Goal: Task Accomplishment & Management: Complete application form

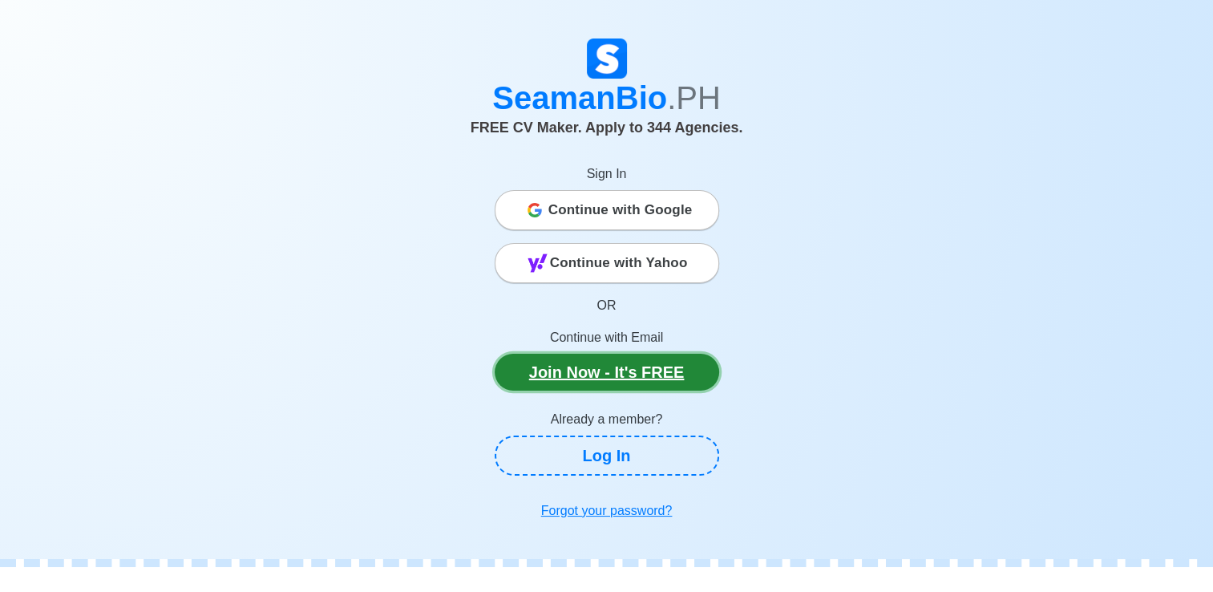
click at [673, 370] on link "Join Now - It's FREE" at bounding box center [607, 372] width 224 height 37
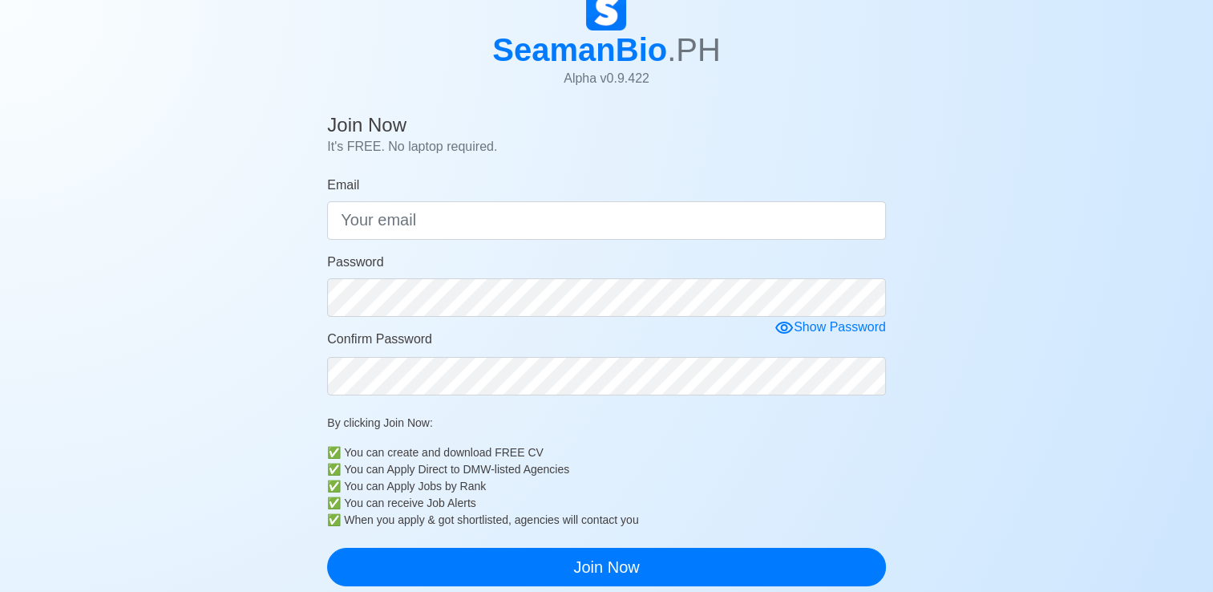
scroll to position [80, 0]
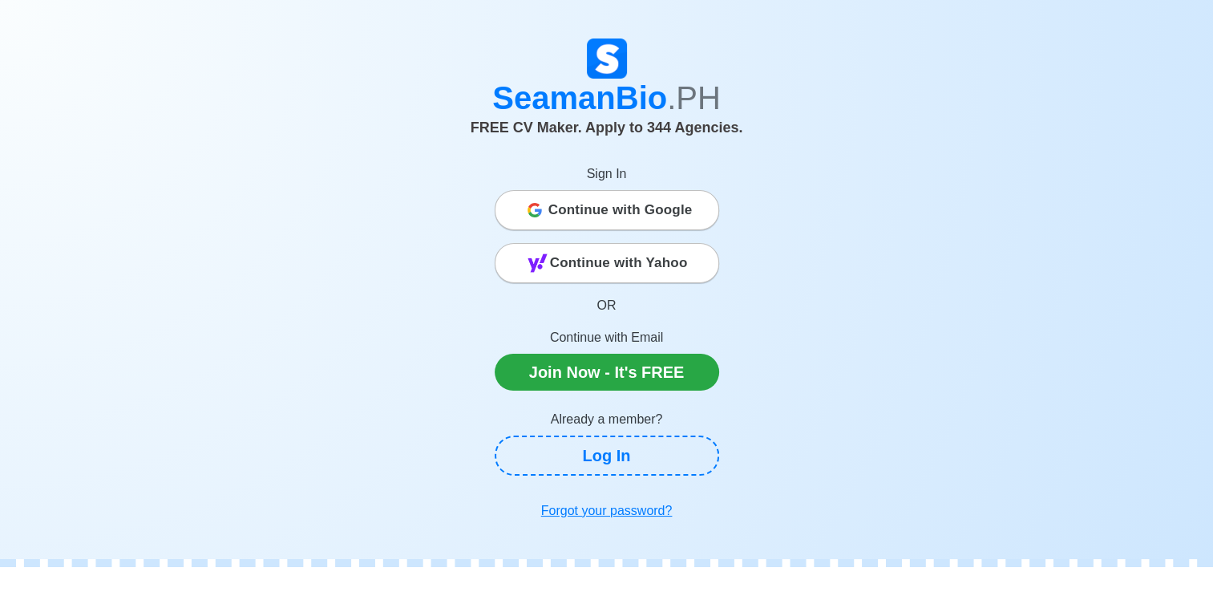
click at [628, 220] on span "Continue with Google" at bounding box center [620, 210] width 144 height 32
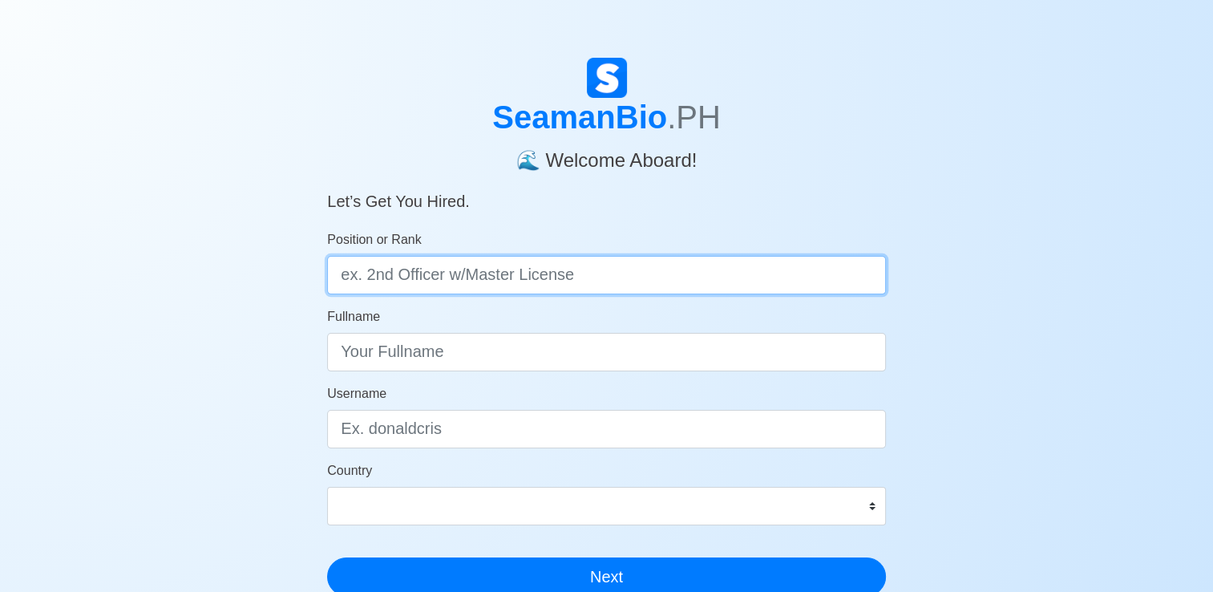
click at [512, 284] on input "Position or Rank" at bounding box center [606, 275] width 559 height 38
type input "Deck Cadet"
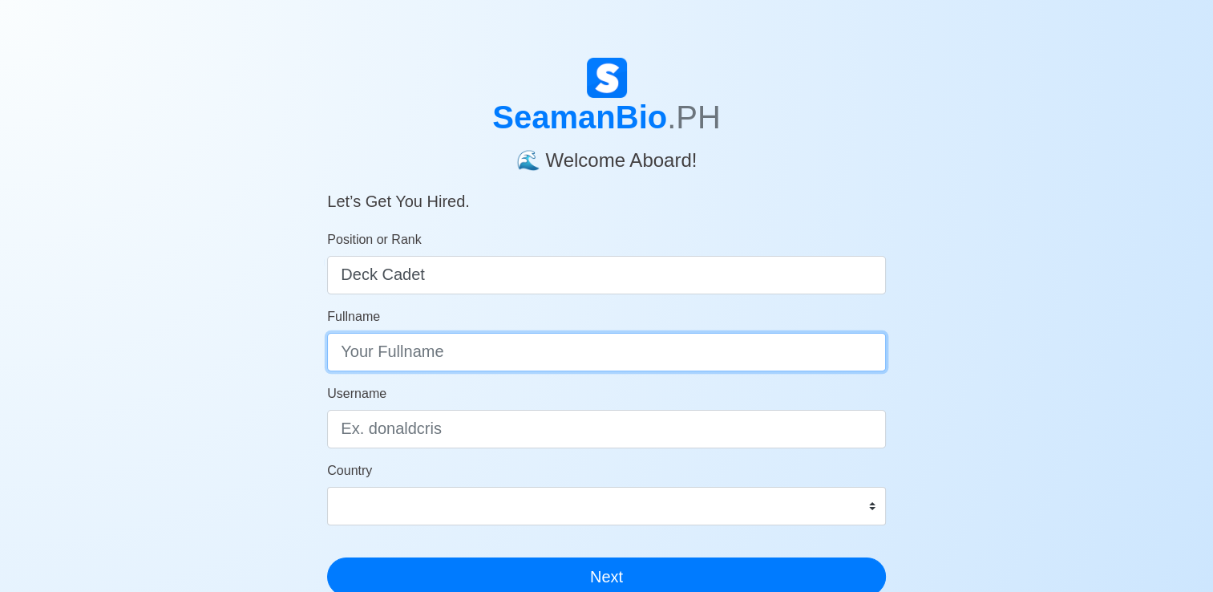
click at [517, 366] on input "Fullname" at bounding box center [606, 352] width 559 height 38
click at [517, 366] on input "Alvin Rey Llames" at bounding box center [606, 352] width 559 height 38
type input "Alvin Rey Llames Hermogeno"
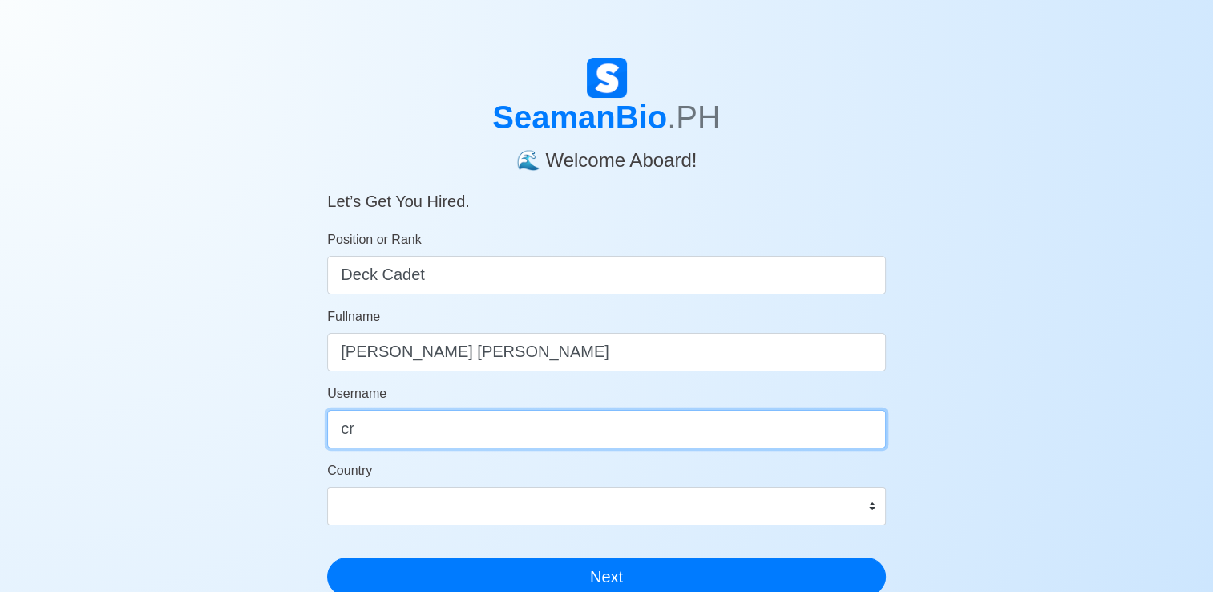
type input "c"
type input "alvinhermogeno"
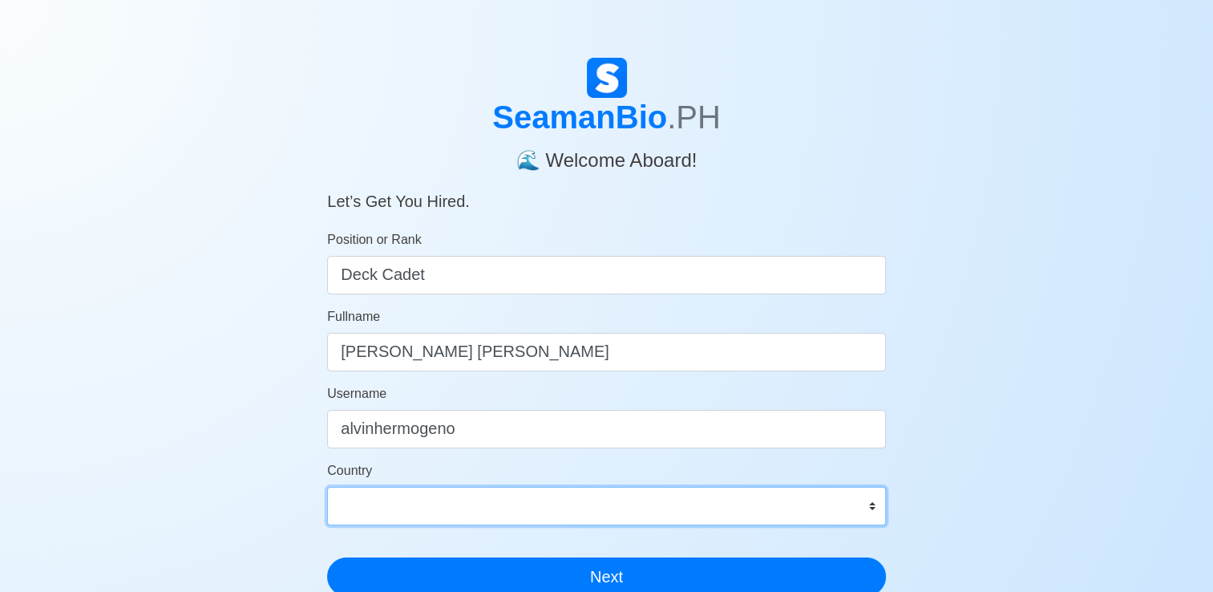
click at [448, 493] on select "Afghanistan Åland Islands Albania Algeria American Samoa Andorra Angola Anguill…" at bounding box center [606, 506] width 559 height 38
select select "PH"
click at [327, 487] on select "Afghanistan Åland Islands Albania Algeria American Samoa Andorra Angola Anguill…" at bounding box center [606, 506] width 559 height 38
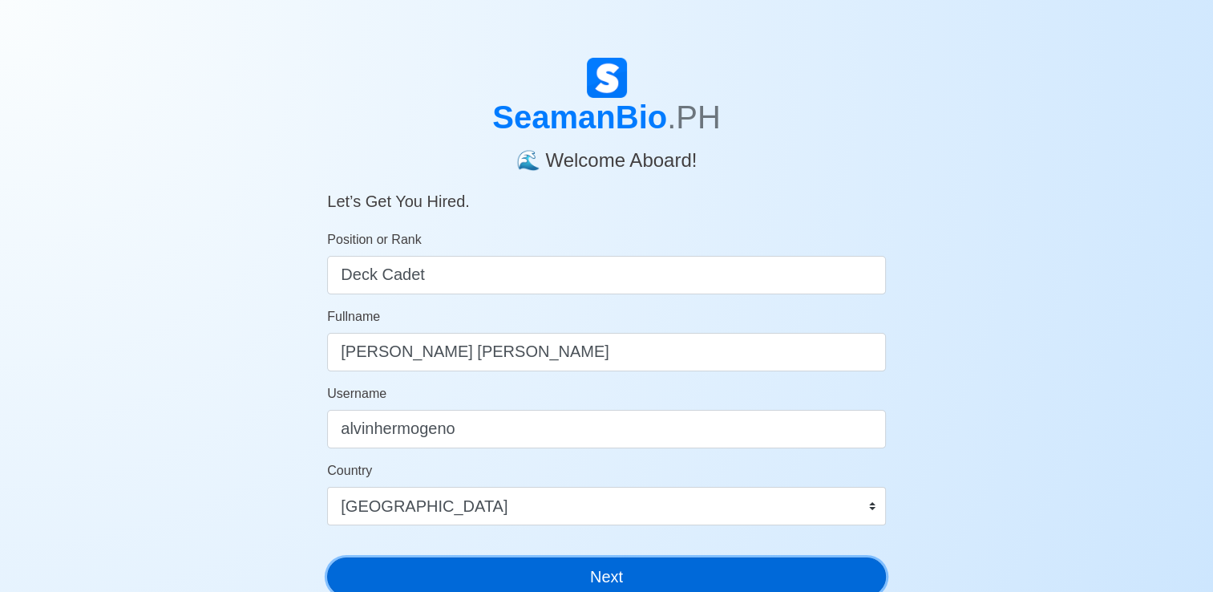
click at [487, 568] on button "Next" at bounding box center [606, 576] width 559 height 38
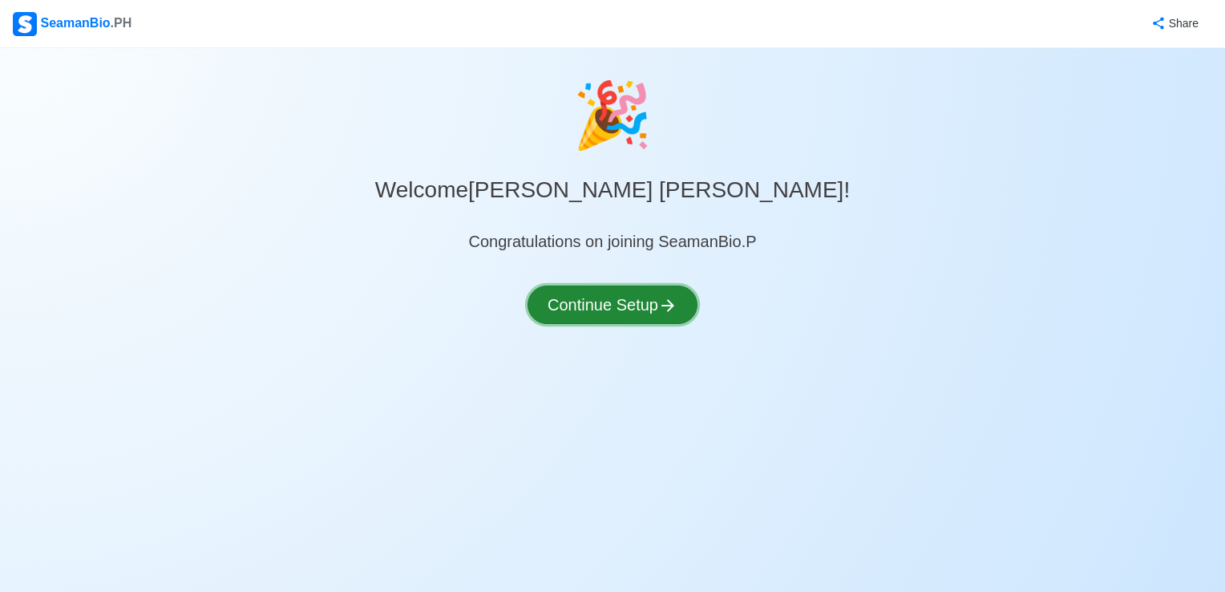
click at [596, 309] on button "Continue Setup" at bounding box center [613, 304] width 170 height 38
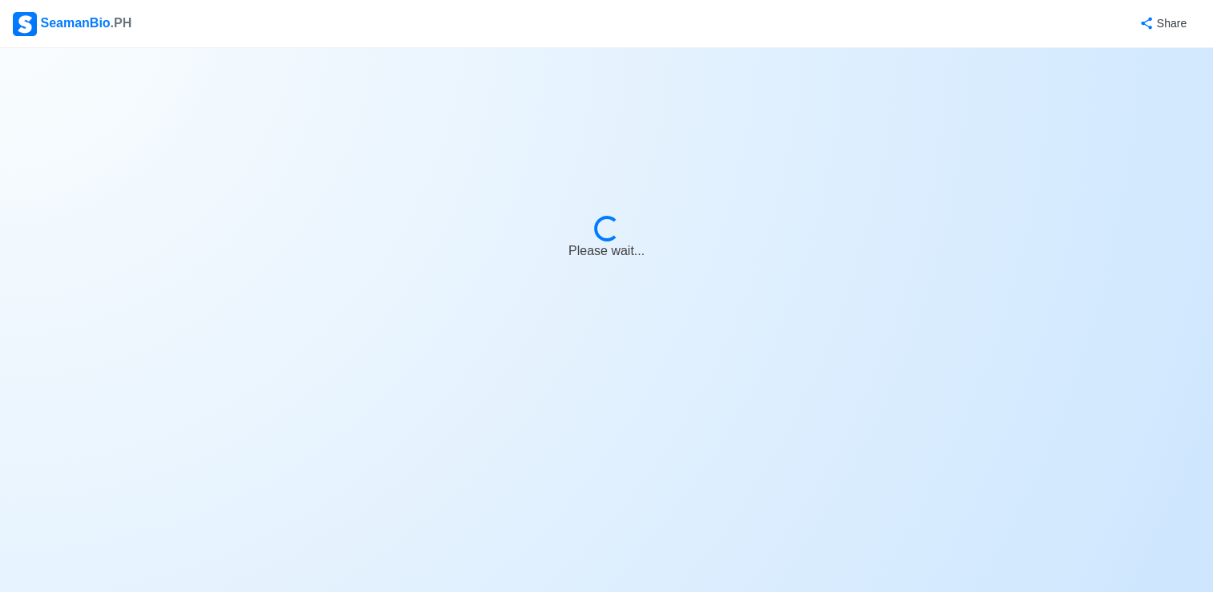
select select "Visible for Hiring"
select select "PH"
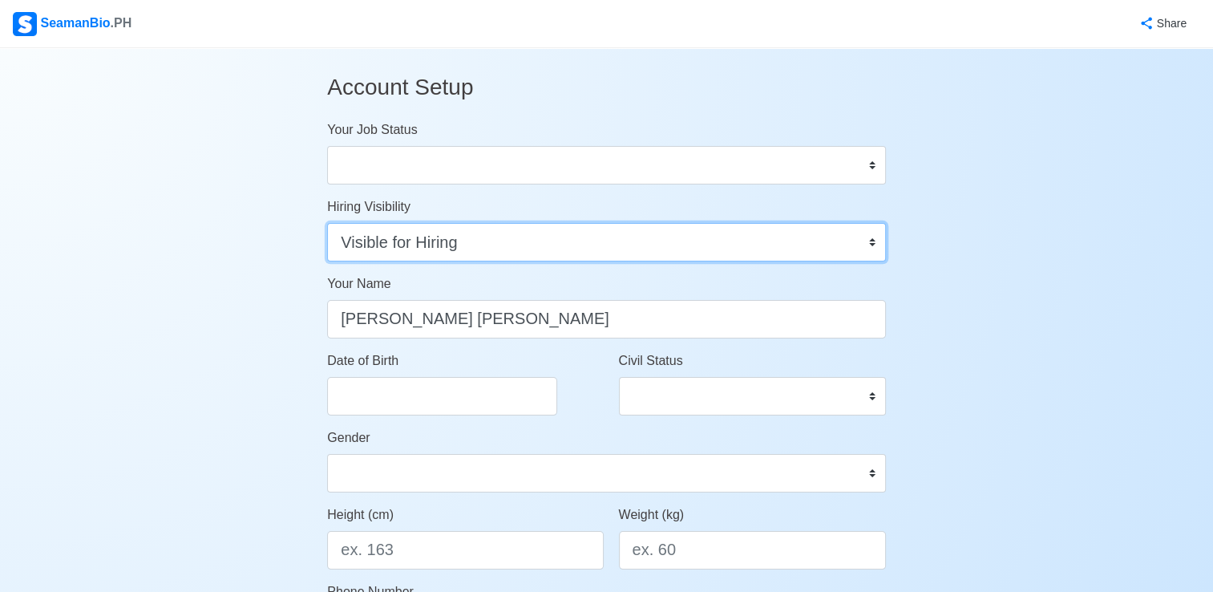
click at [511, 249] on select "Visible for Hiring Not Visible for Hiring" at bounding box center [606, 242] width 559 height 38
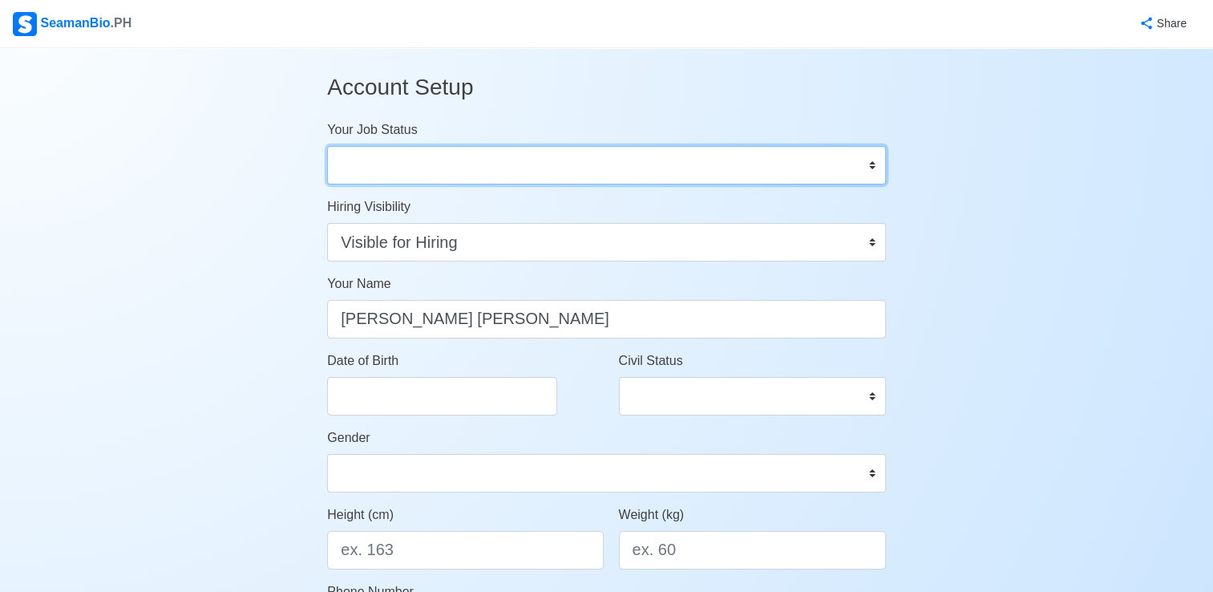
click at [494, 156] on select "Onboard Actively Looking for Job Not Looking for Job" at bounding box center [606, 165] width 559 height 38
select select "Actively Looking for Job"
click at [327, 146] on select "Onboard Actively Looking for Job Not Looking for Job" at bounding box center [606, 165] width 559 height 38
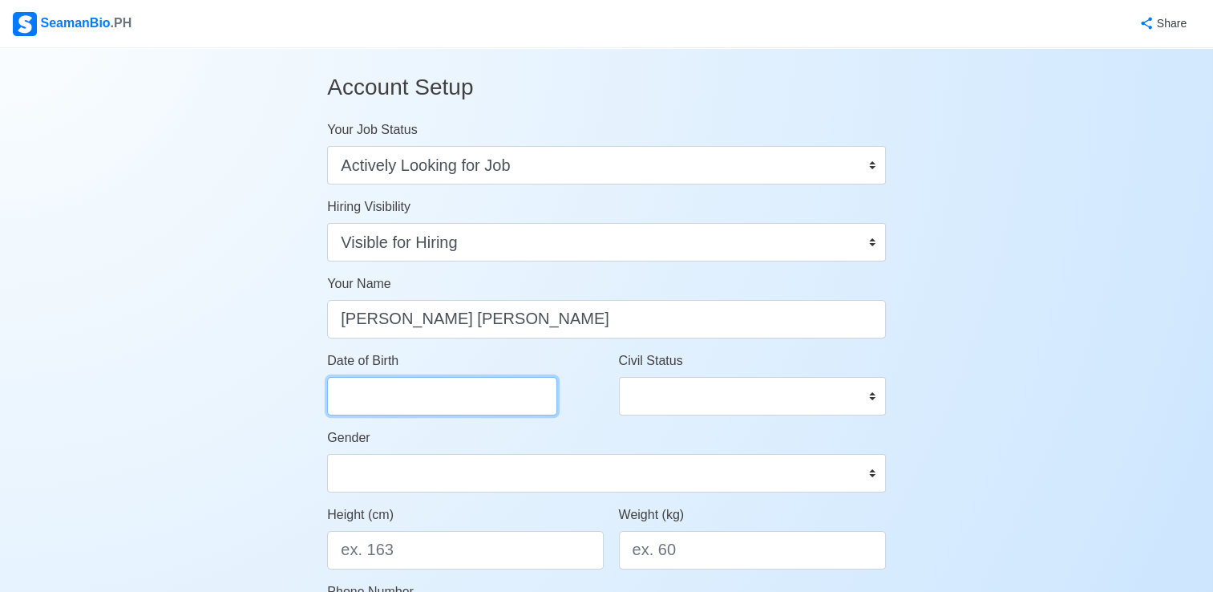
click at [443, 399] on input "Date of Birth" at bounding box center [442, 396] width 230 height 38
select select "****"
select select "******"
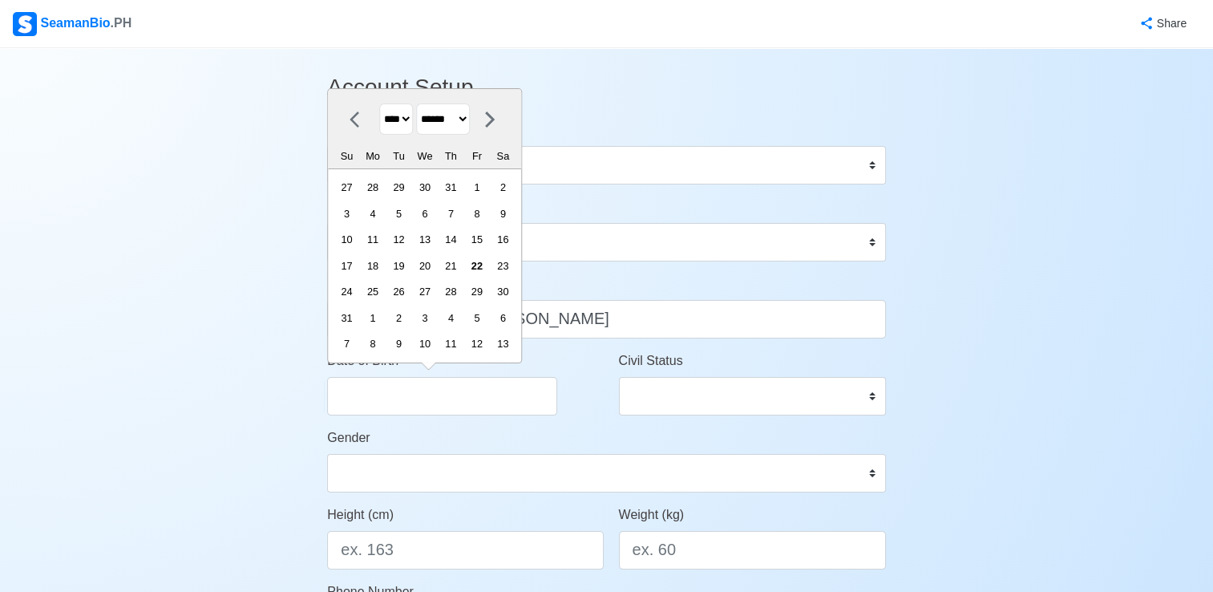
click at [411, 121] on select "**** **** **** **** **** **** **** **** **** **** **** **** **** **** **** ****…" at bounding box center [396, 118] width 34 height 31
select select "****"
click at [379, 104] on select "**** **** **** **** **** **** **** **** **** **** **** **** **** **** **** ****…" at bounding box center [396, 118] width 34 height 31
click at [467, 121] on select "******* ******** ***** ***** *** **** **** ****** ********* ******* ******** **…" at bounding box center [443, 118] width 54 height 31
select select "********"
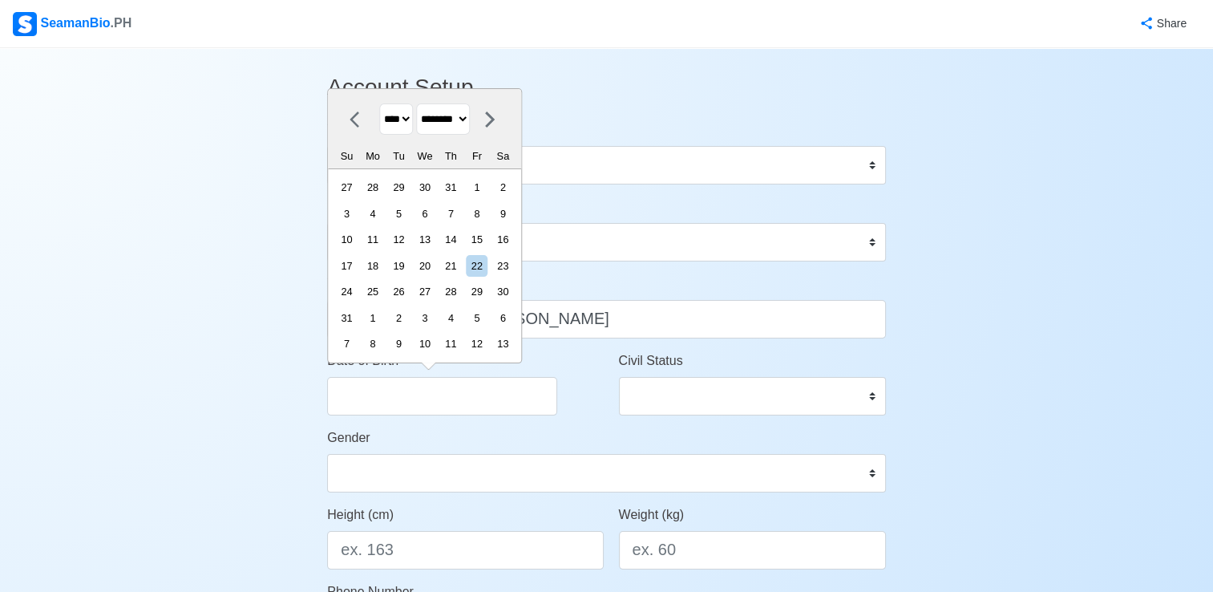
click at [422, 131] on select "******* ******** ***** ***** *** **** **** ****** ********* ******* ******** **…" at bounding box center [443, 118] width 54 height 31
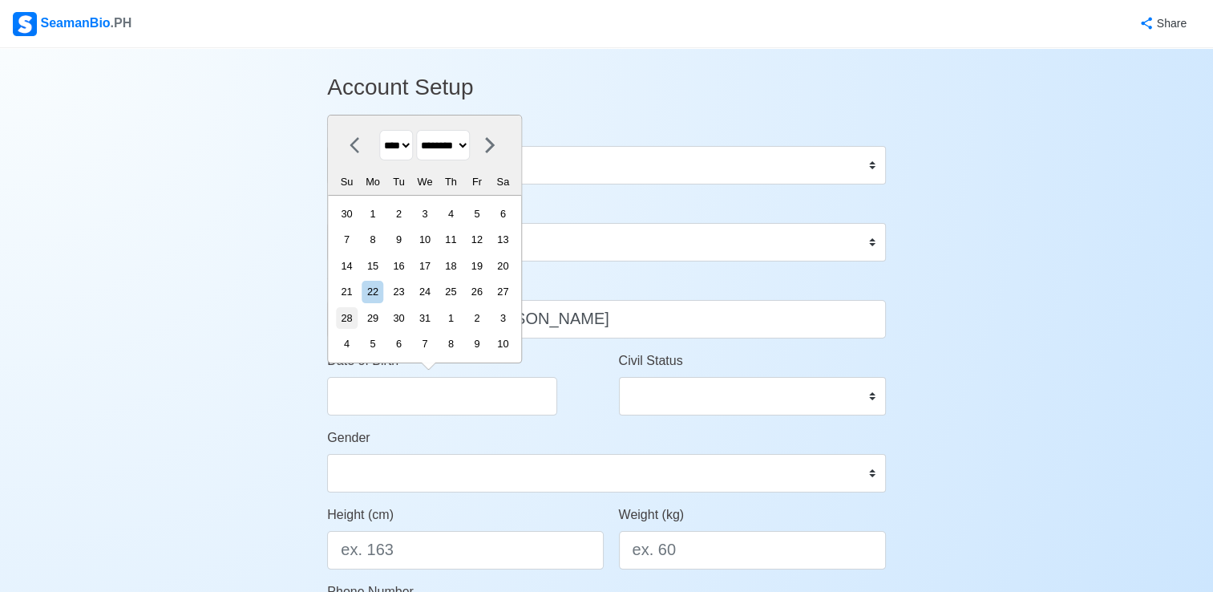
click at [358, 316] on div "28" at bounding box center [347, 318] width 22 height 22
type input "12/28/1997"
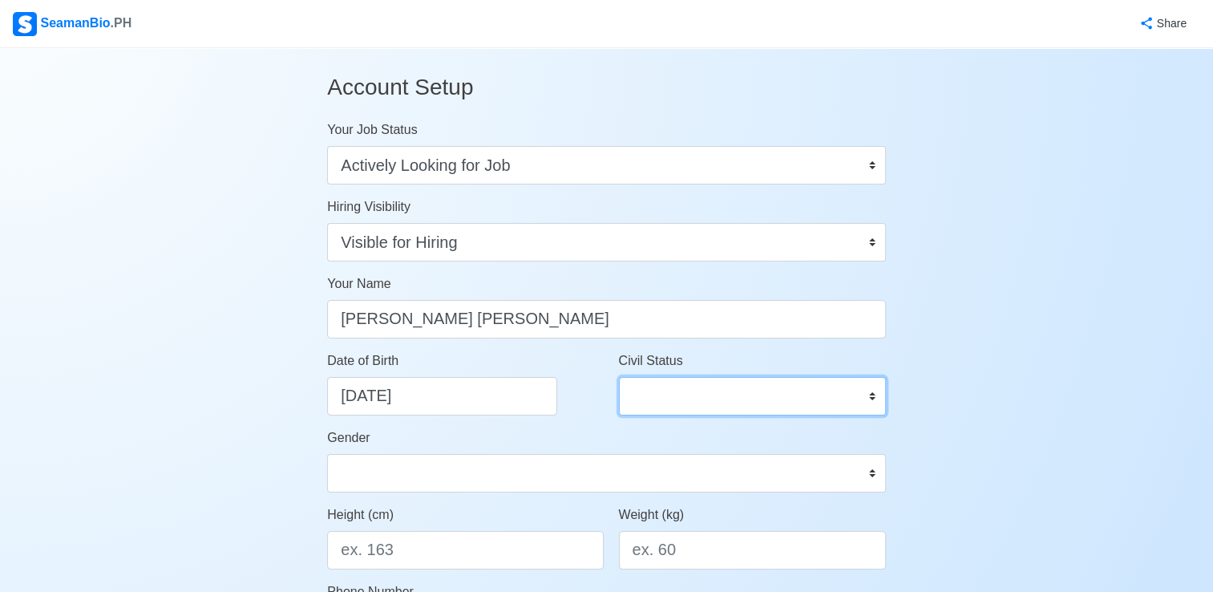
click at [725, 393] on select "Single Married Widowed Separated" at bounding box center [752, 396] width 267 height 38
select select "Single"
click at [619, 377] on select "Single Married Widowed Separated" at bounding box center [752, 396] width 267 height 38
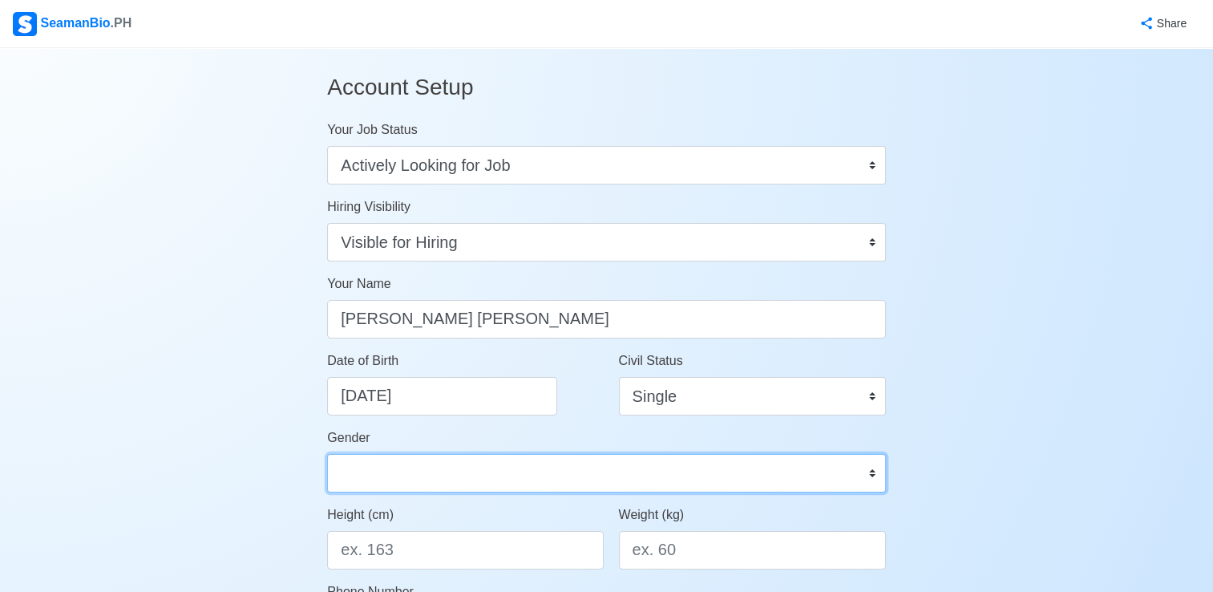
click at [398, 471] on select "Male Female" at bounding box center [606, 473] width 559 height 38
select select "Male"
click at [327, 454] on select "Male Female" at bounding box center [606, 473] width 559 height 38
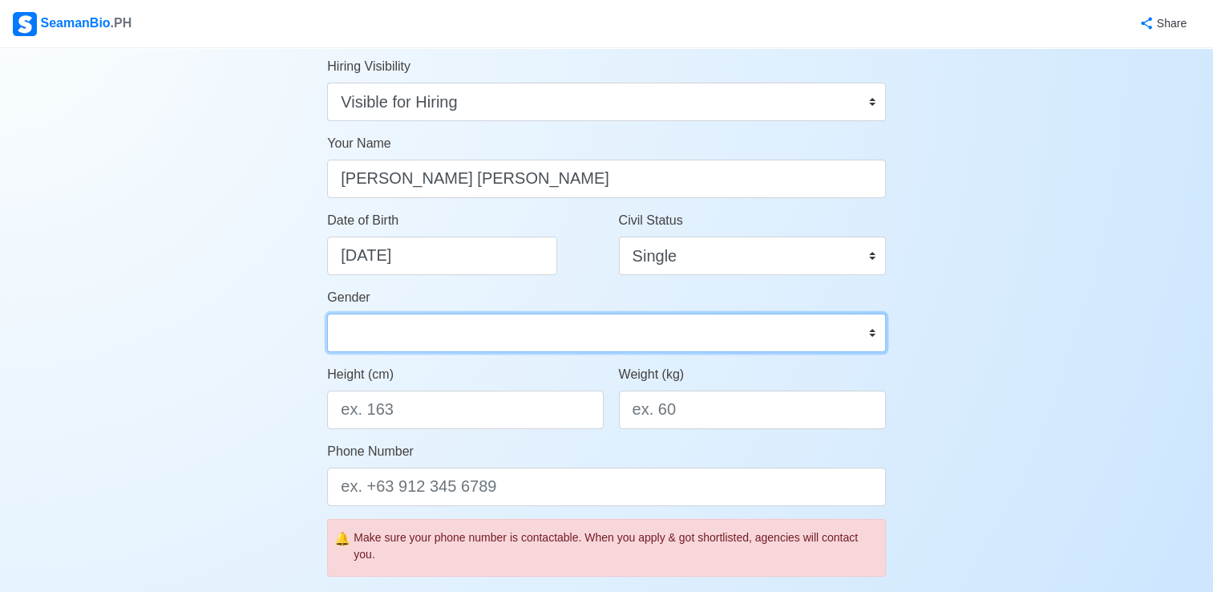
scroll to position [160, 0]
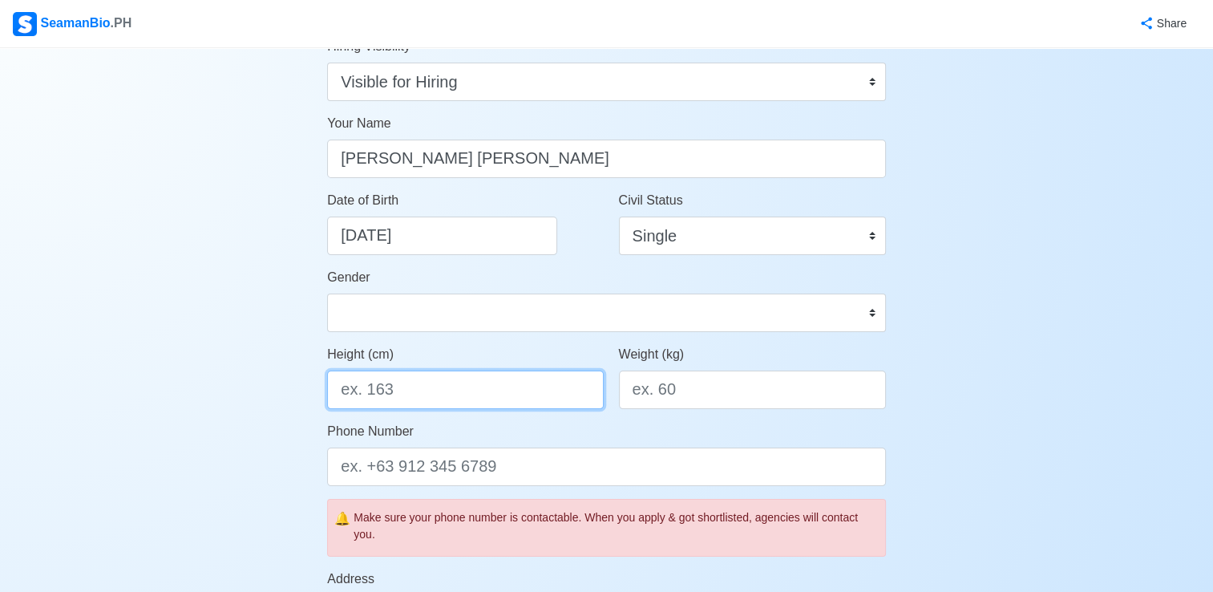
click at [426, 386] on input "Height (cm)" at bounding box center [465, 389] width 276 height 38
type input "168"
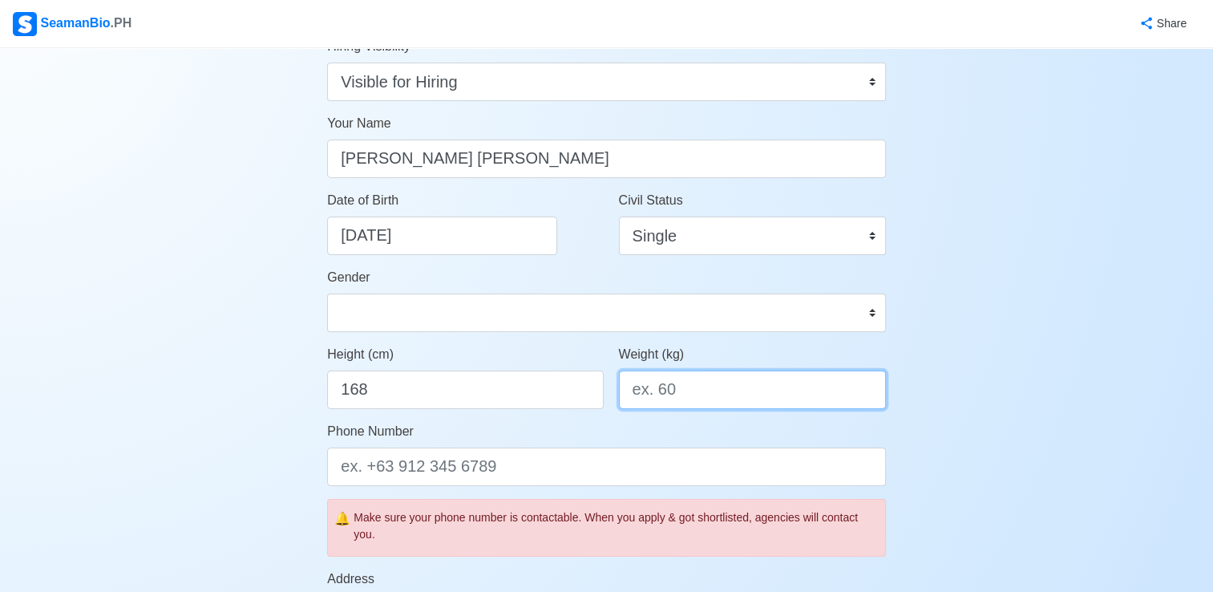
click at [726, 394] on input "Weight (kg)" at bounding box center [752, 389] width 267 height 38
type input "62"
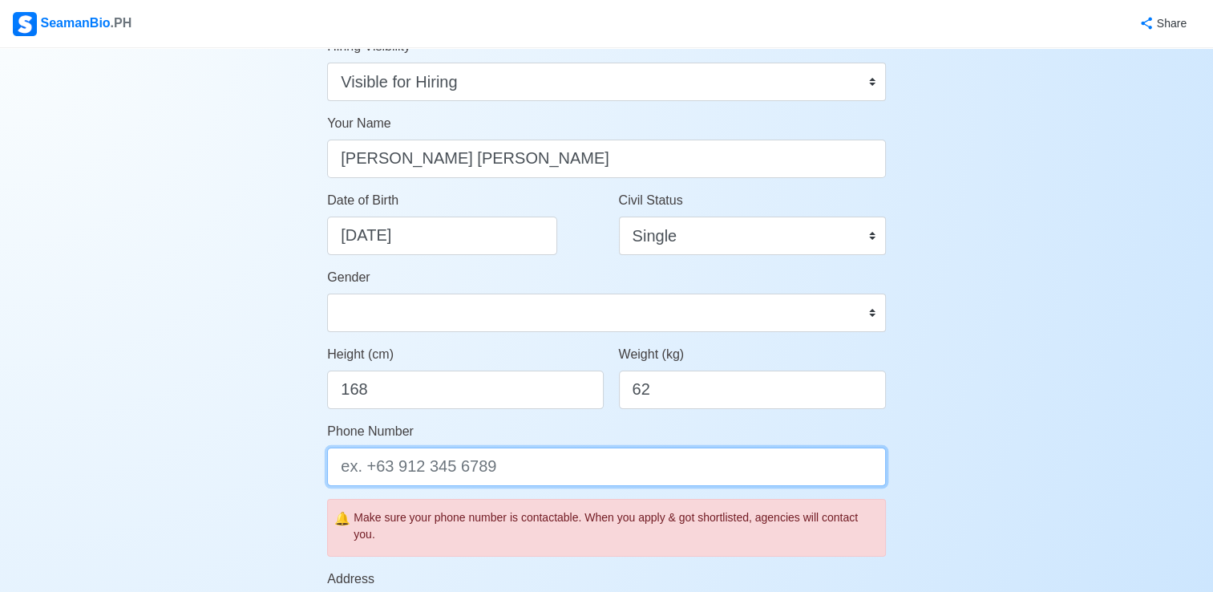
click at [568, 467] on input "Phone Number" at bounding box center [606, 466] width 559 height 38
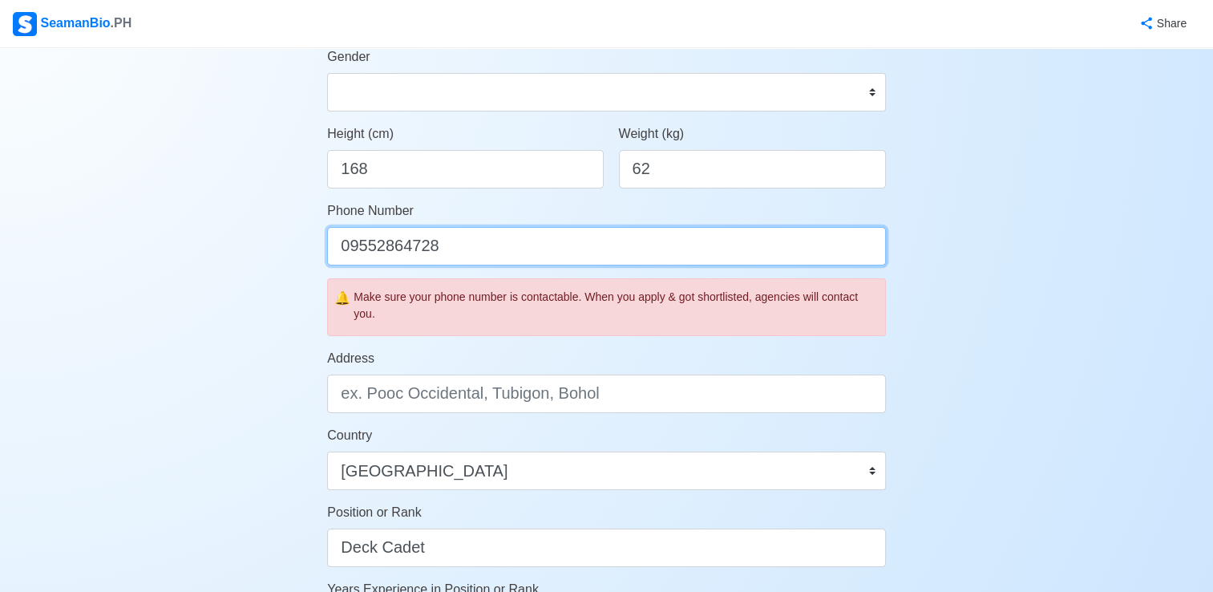
scroll to position [401, 0]
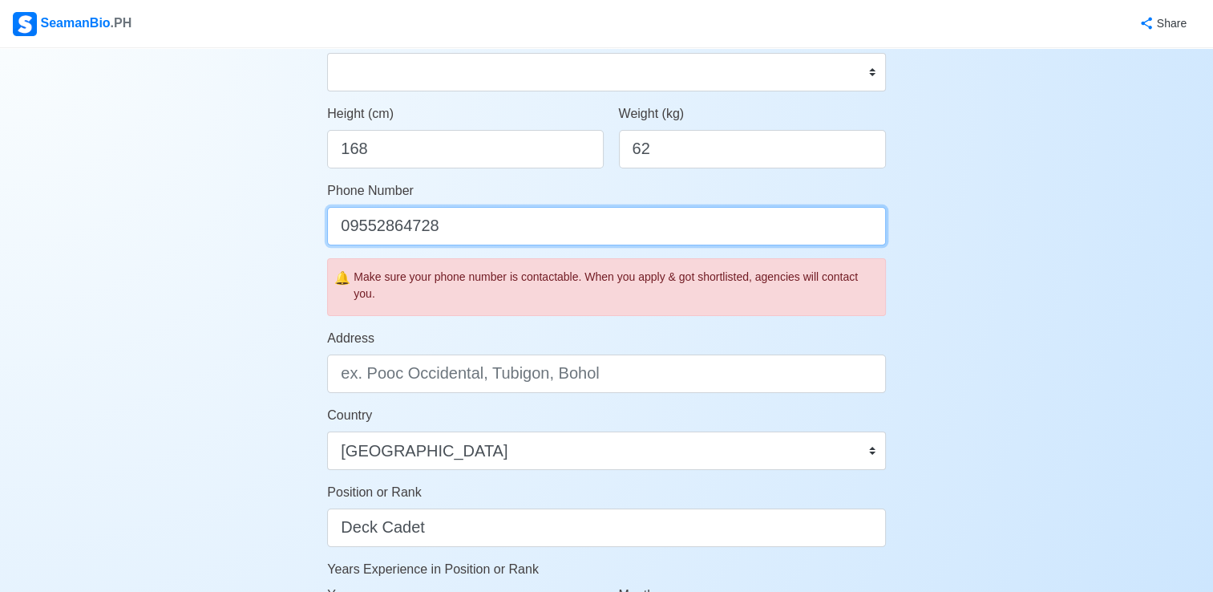
type input "09552864728"
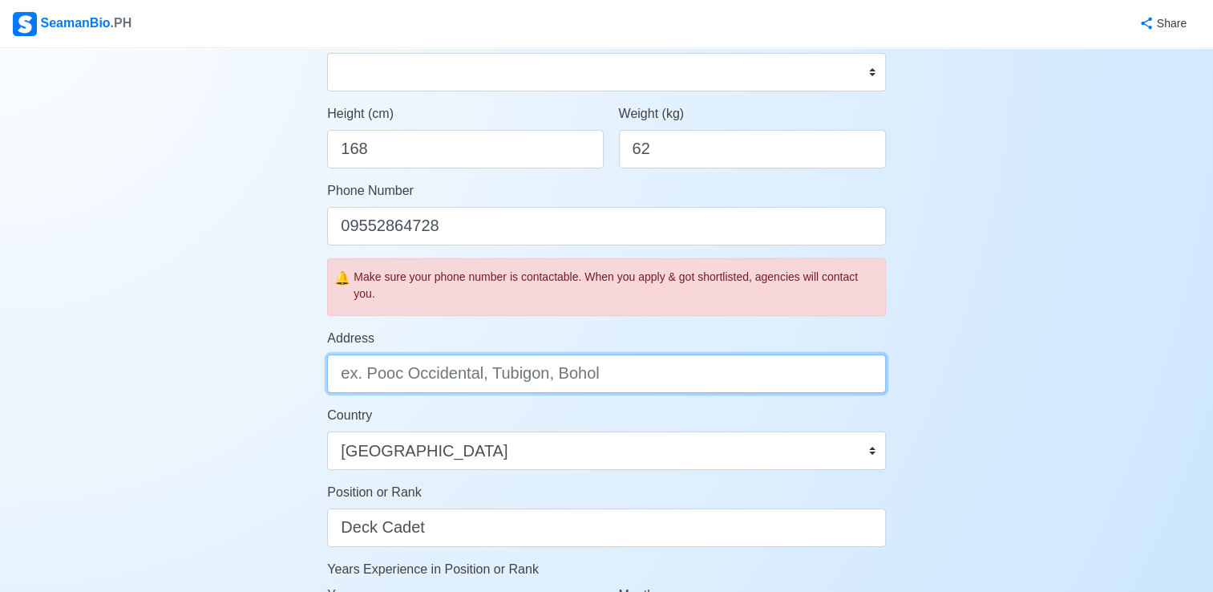
click at [474, 377] on input "Address" at bounding box center [606, 373] width 559 height 38
type input "2"
type input "S"
type input "Santa Rosa City, Laguna"
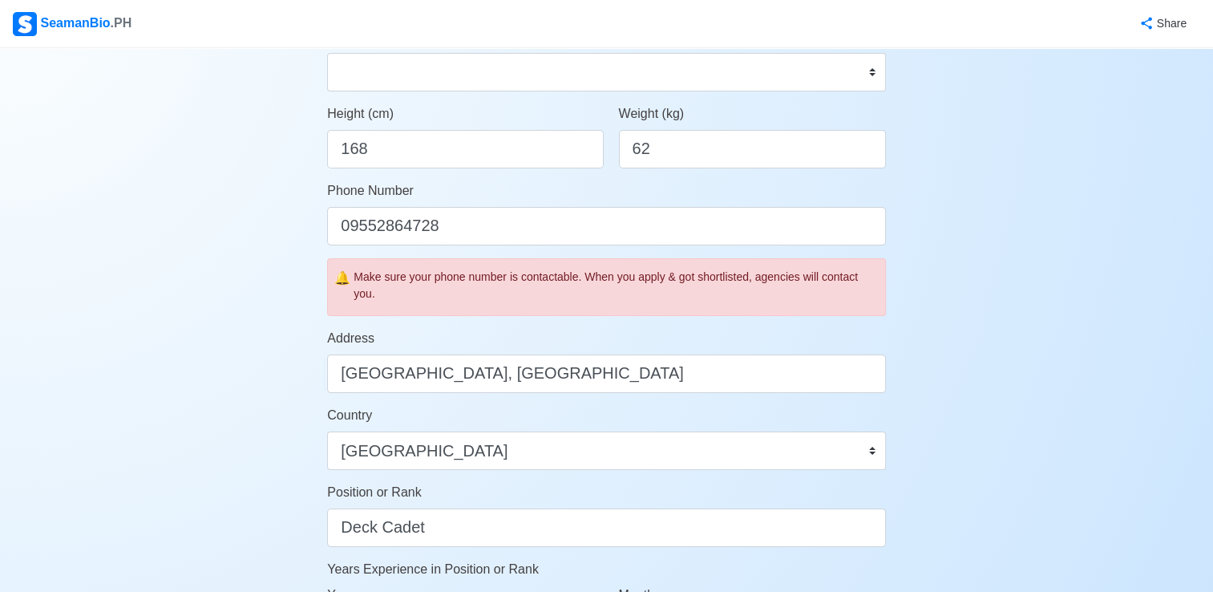
click at [168, 432] on div "Account Setup Your Job Status Onboard Actively Looking for Job Not Looking for …" at bounding box center [606, 349] width 1213 height 1405
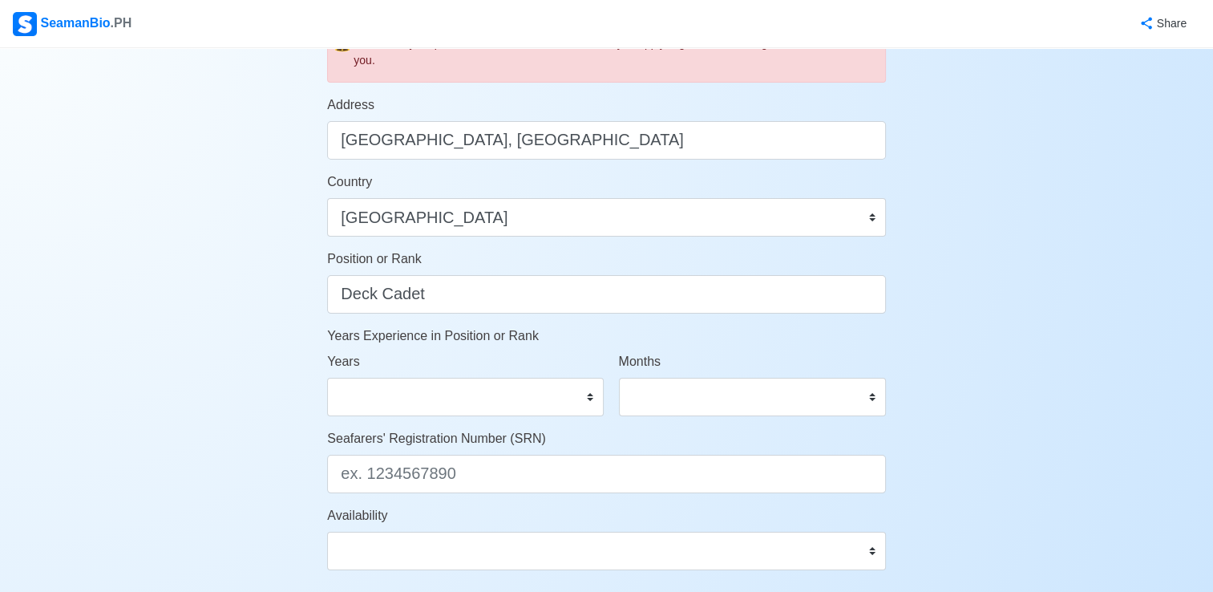
scroll to position [641, 0]
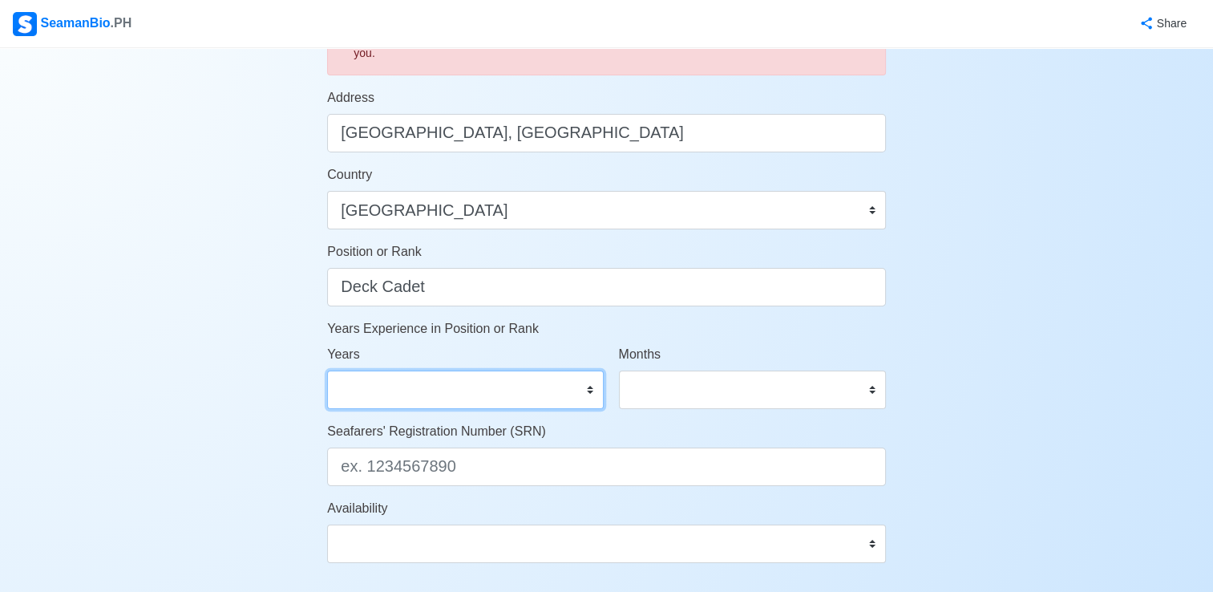
click at [474, 383] on select "0 1 2 3 4 5 6 7 8 9 10 11 12 13 14 15 16 17 18 19 20 21 22 23 24 25 26 27 28 29…" at bounding box center [465, 389] width 276 height 38
click at [127, 378] on div "Account Setup Your Job Status Onboard Actively Looking for Job Not Looking for …" at bounding box center [606, 109] width 1213 height 1405
click at [473, 386] on select "0 1 2 3 4 5 6 7 8 9 10 11 12 13 14 15 16 17 18 19 20 21 22 23 24 25 26 27 28 29…" at bounding box center [465, 389] width 276 height 38
select select "0"
click at [327, 370] on select "0 1 2 3 4 5 6 7 8 9 10 11 12 13 14 15 16 17 18 19 20 21 22 23 24 25 26 27 28 29…" at bounding box center [465, 389] width 276 height 38
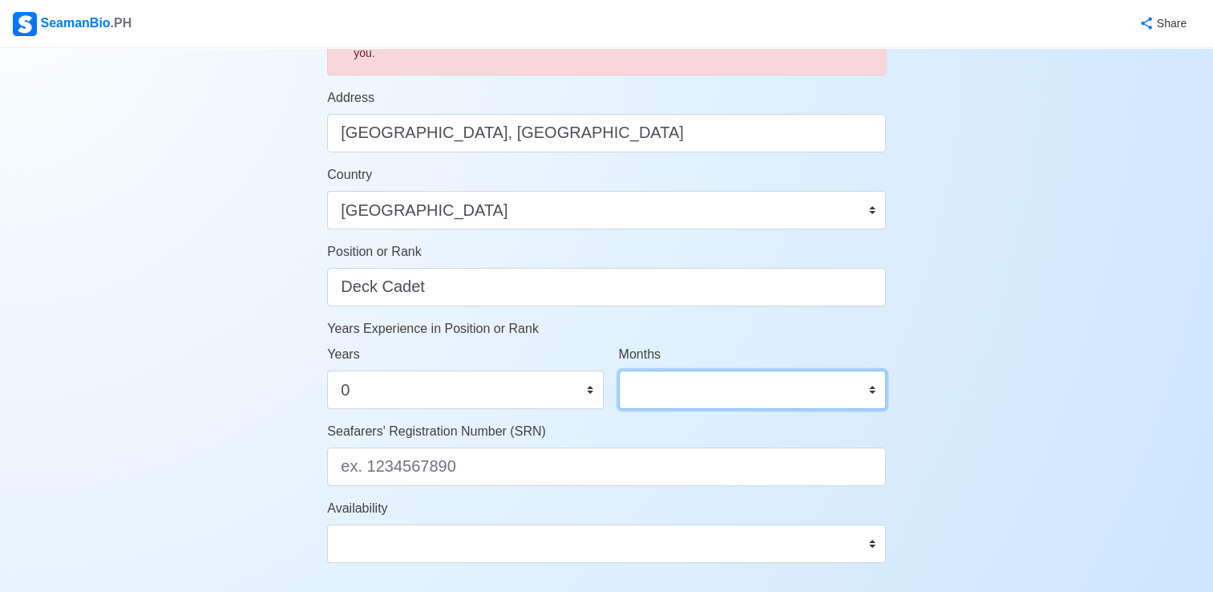
click at [697, 392] on select "0 1 2 3 4 5 6 7 8 9 10 11" at bounding box center [752, 389] width 267 height 38
select select "0"
click at [619, 370] on select "0 1 2 3 4 5 6 7 8 9 10 11" at bounding box center [752, 389] width 267 height 38
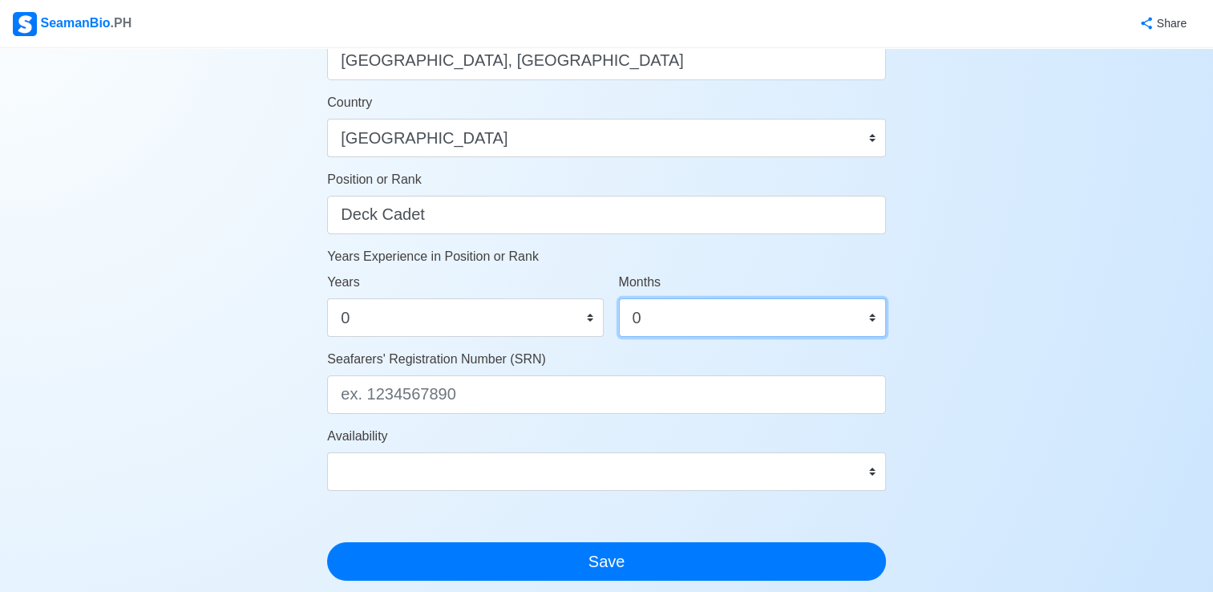
scroll to position [722, 0]
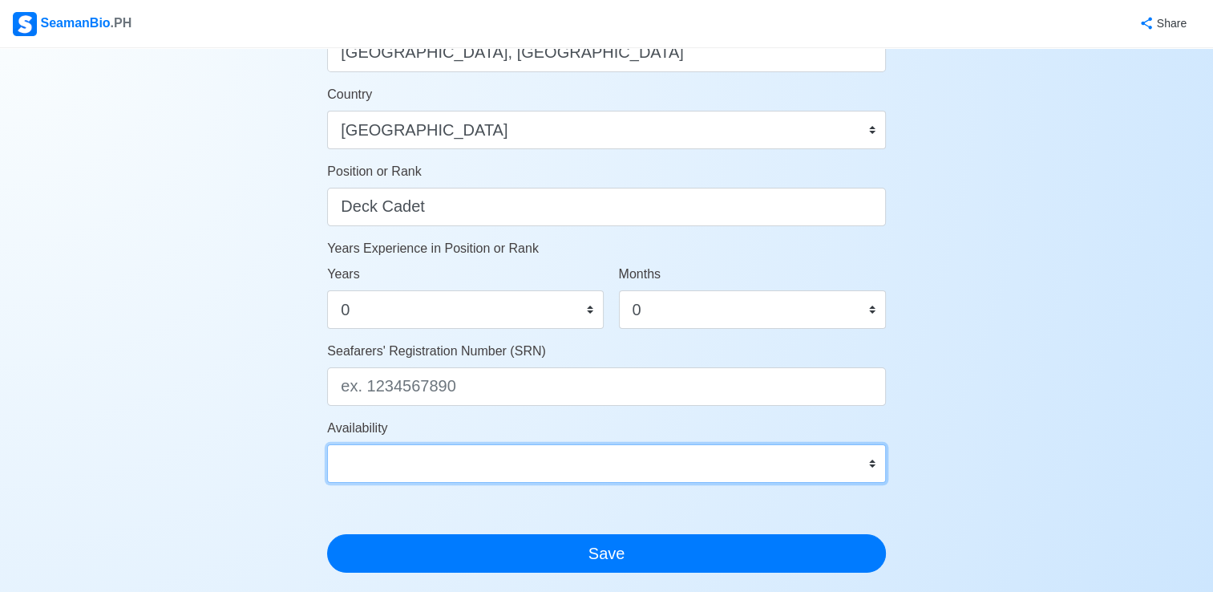
click at [454, 473] on select "Immediate Sep 2025 Oct 2025 Nov 2025 Dec 2025 Jan 2026 Feb 2026 Mar 2026 Apr 20…" at bounding box center [606, 463] width 559 height 38
select select "1759248000000"
click at [327, 444] on select "Immediate Sep 2025 Oct 2025 Nov 2025 Dec 2025 Jan 2026 Feb 2026 Mar 2026 Apr 20…" at bounding box center [606, 463] width 559 height 38
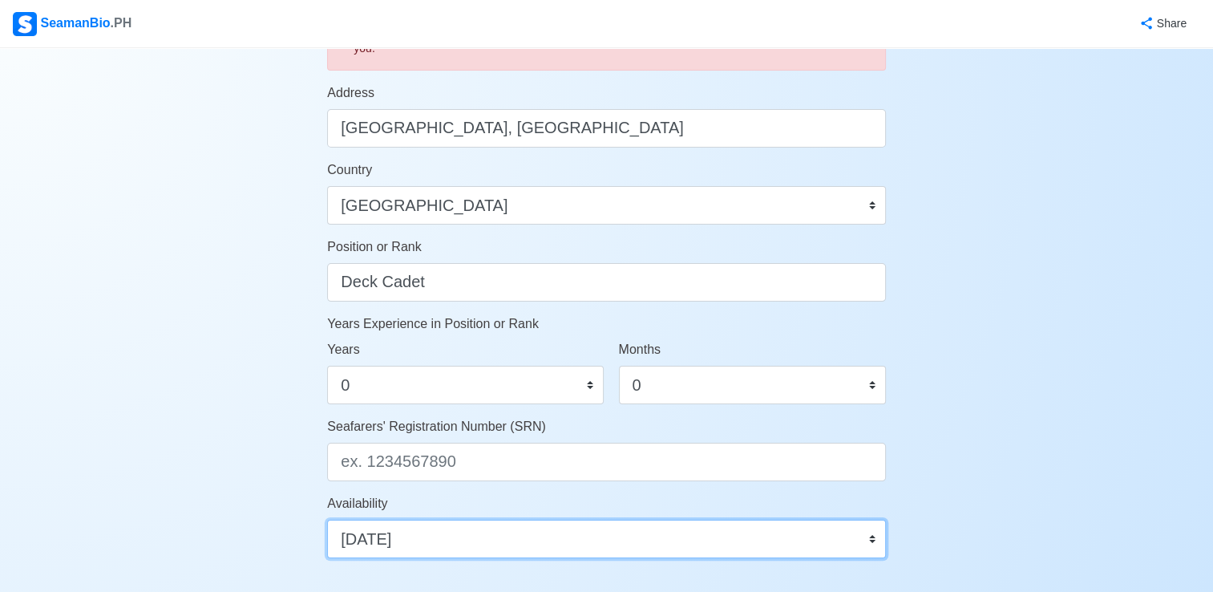
scroll to position [641, 0]
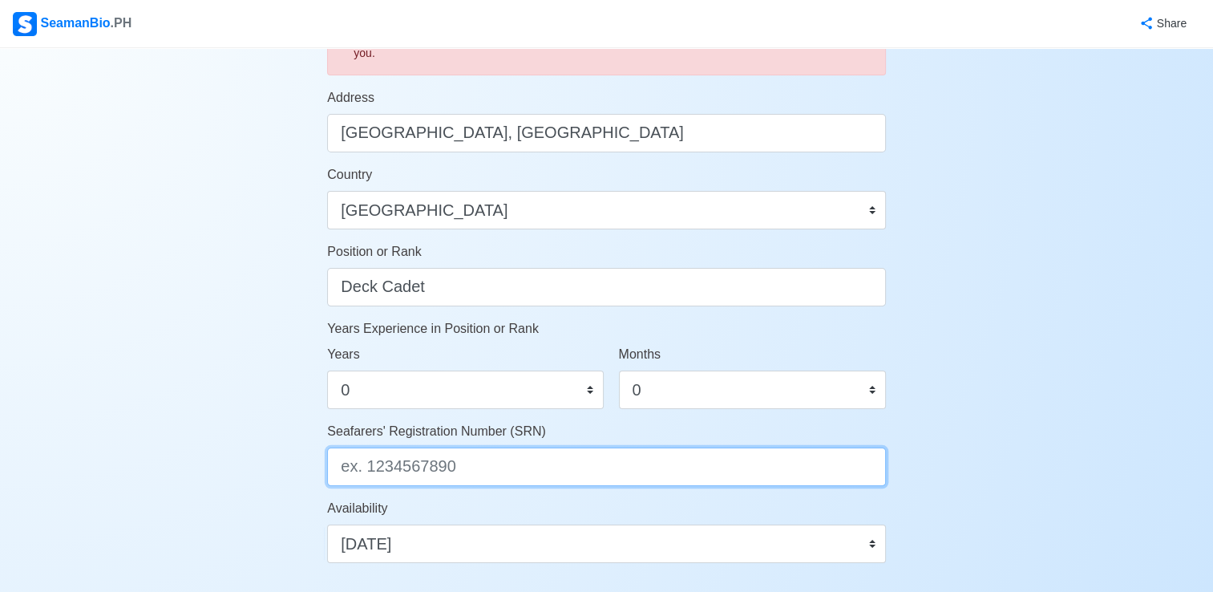
click at [436, 463] on input "Seafarers' Registration Number (SRN)" at bounding box center [606, 466] width 559 height 38
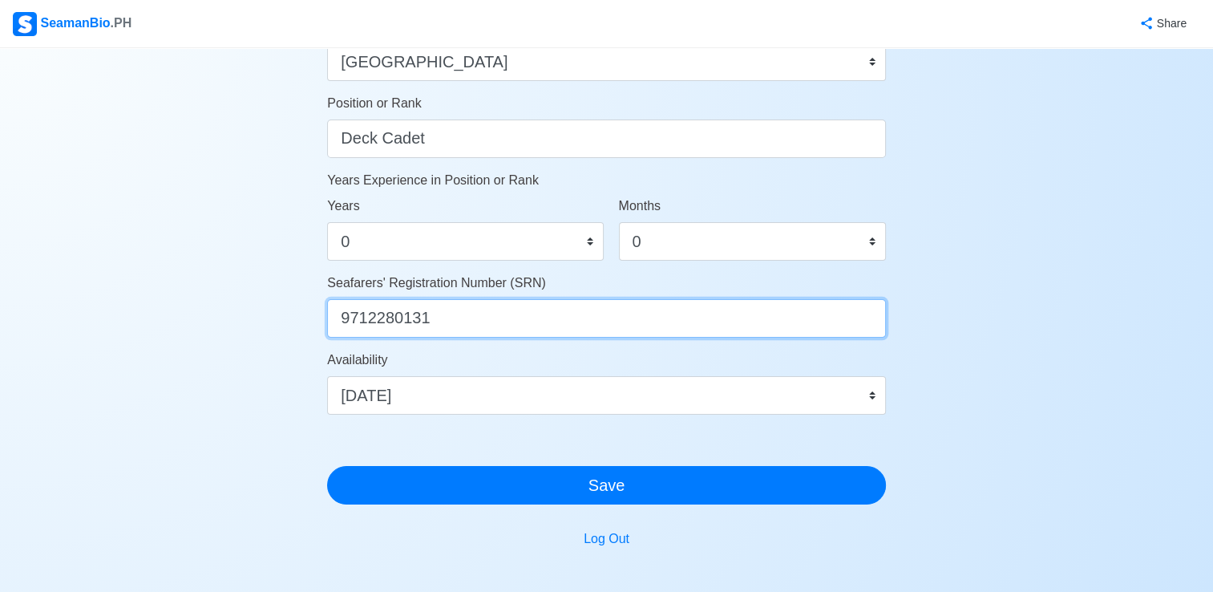
scroll to position [802, 0]
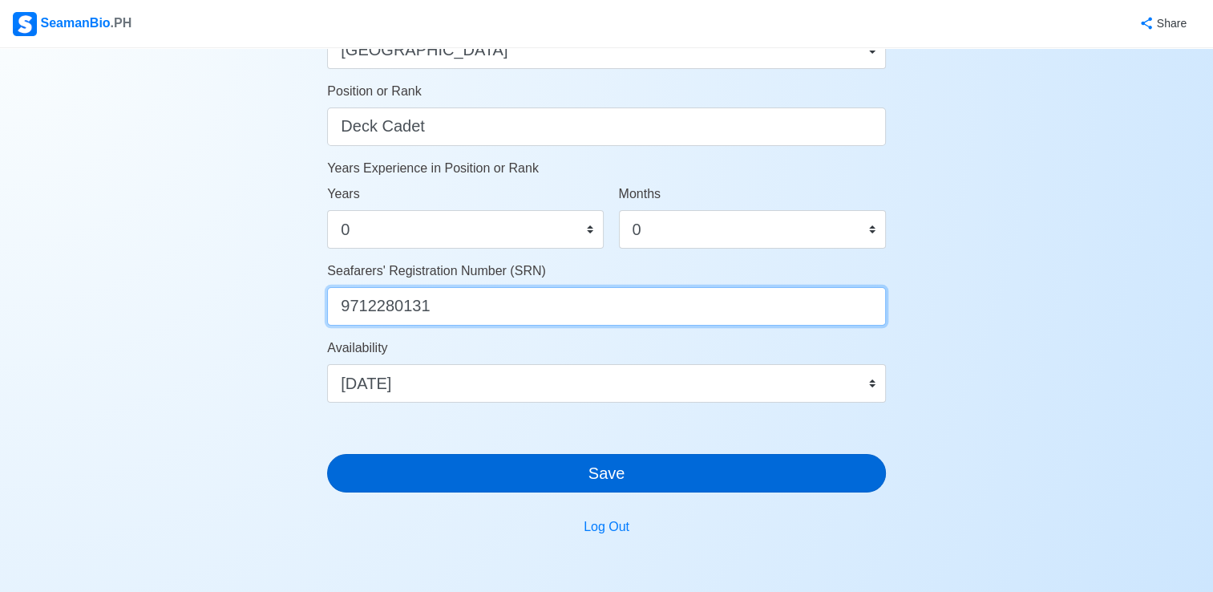
type input "9712280131"
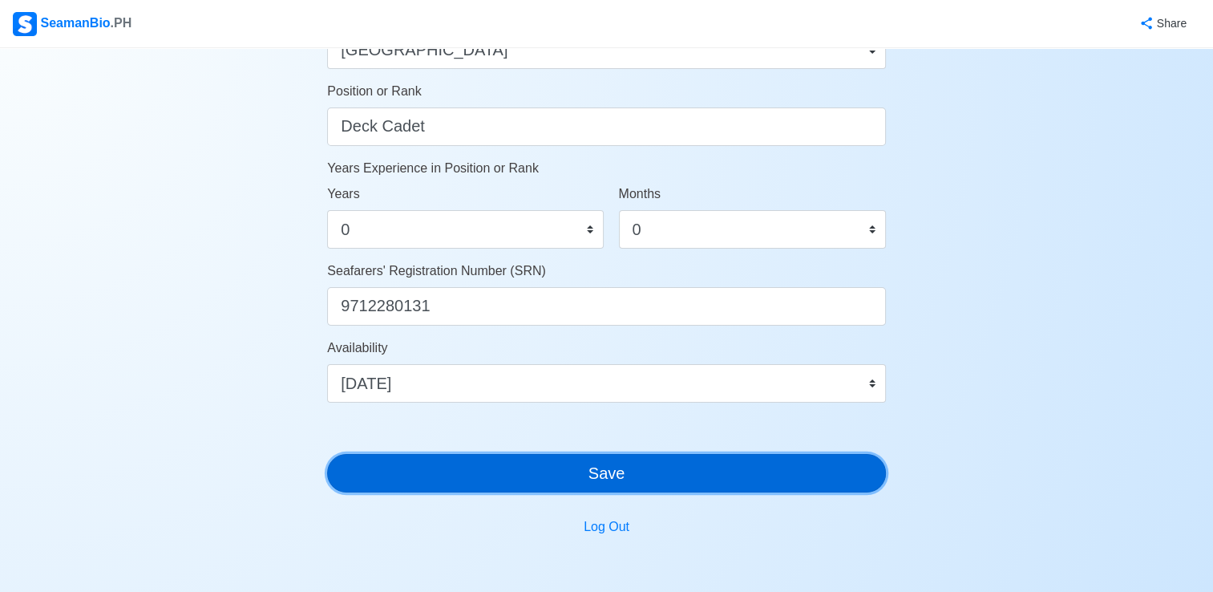
click at [558, 487] on button "Save" at bounding box center [606, 473] width 559 height 38
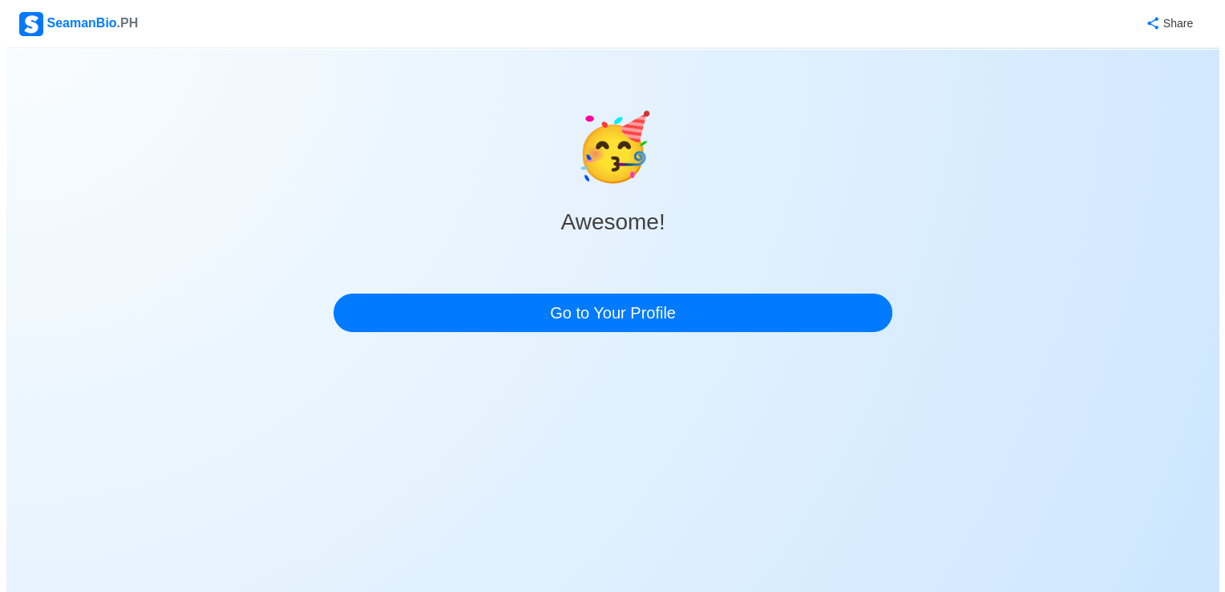
scroll to position [0, 0]
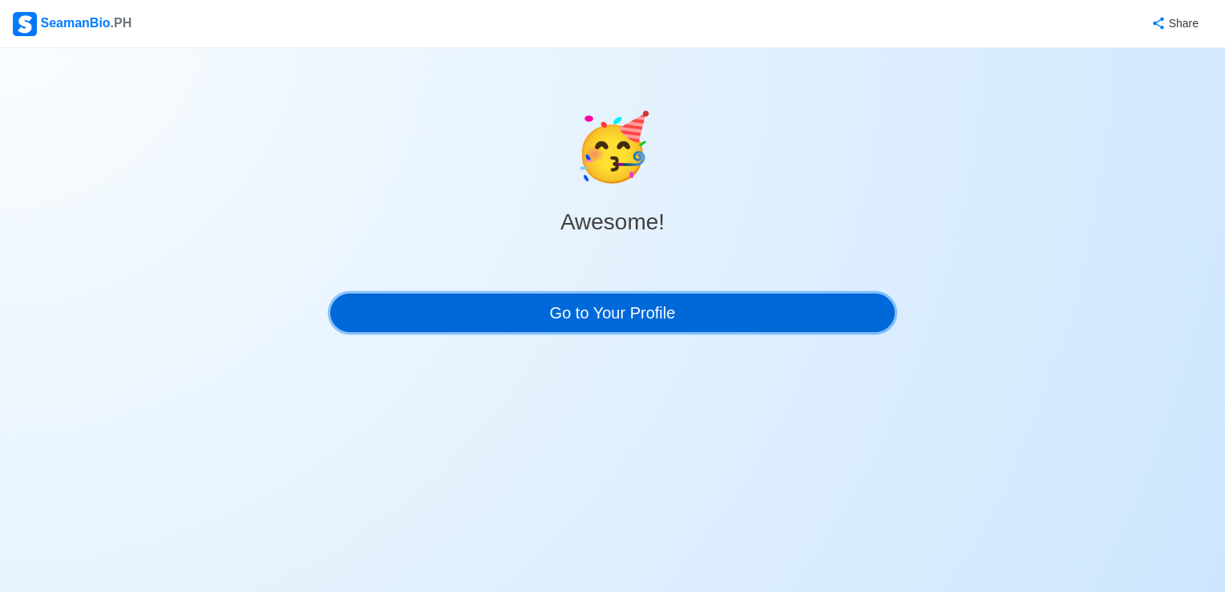
click at [640, 330] on link "Go to Your Profile" at bounding box center [612, 312] width 564 height 38
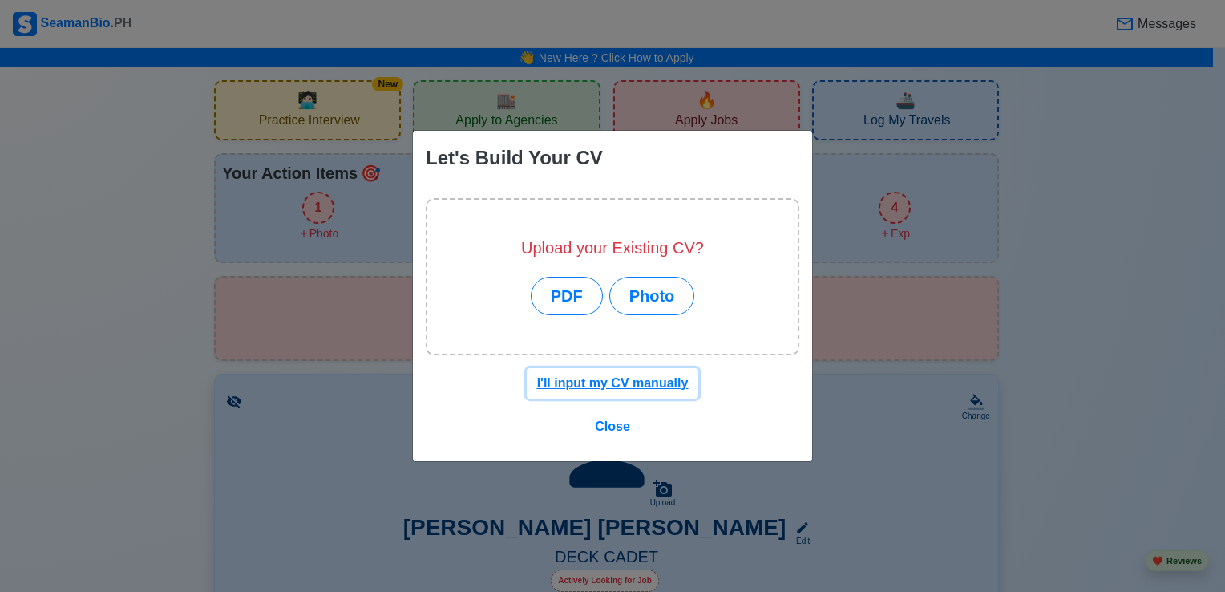
click at [608, 384] on u "I'll input my CV manually" at bounding box center [613, 383] width 152 height 14
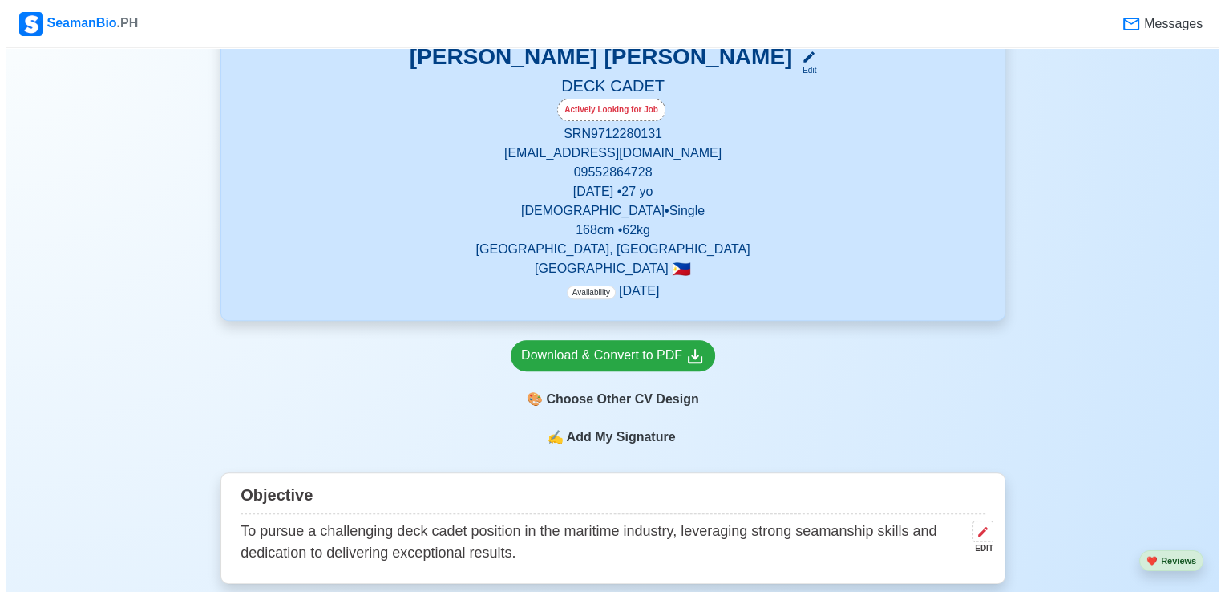
scroll to position [481, 0]
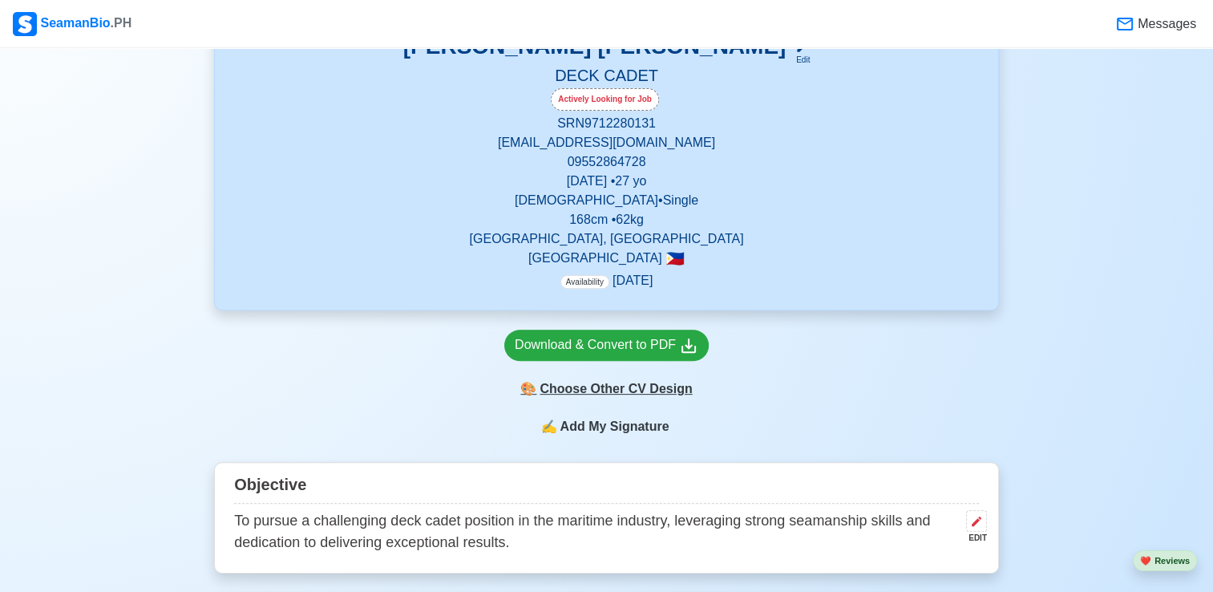
click at [645, 394] on div "🎨 Choose Other CV Design" at bounding box center [606, 389] width 204 height 30
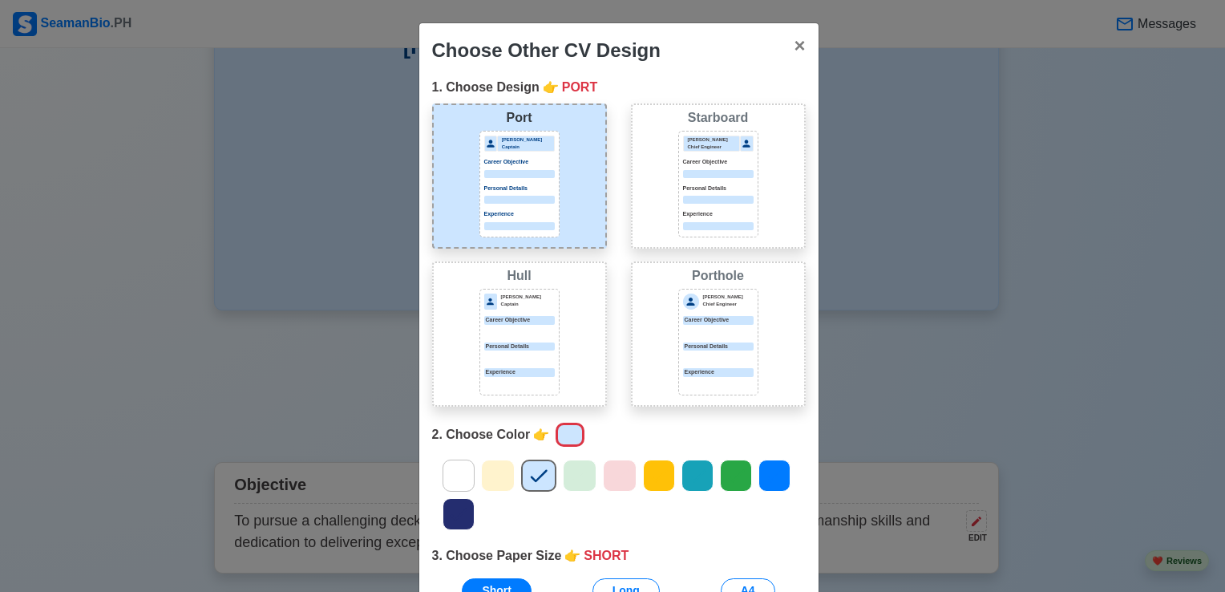
click at [705, 161] on p "Career Objective" at bounding box center [718, 162] width 71 height 9
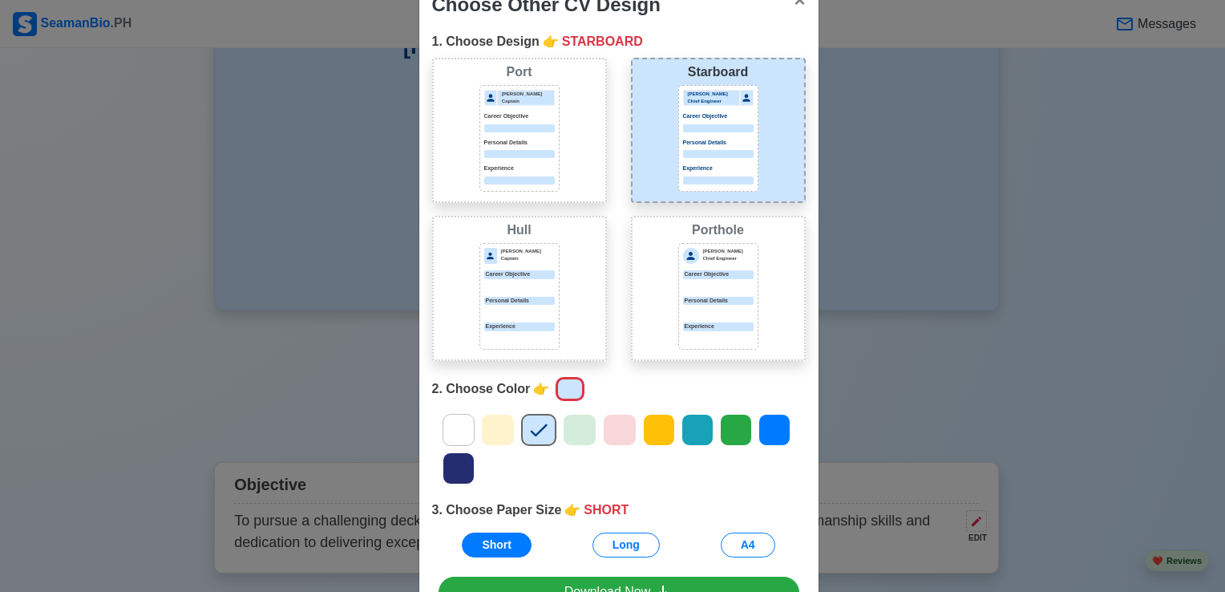
scroll to position [145, 0]
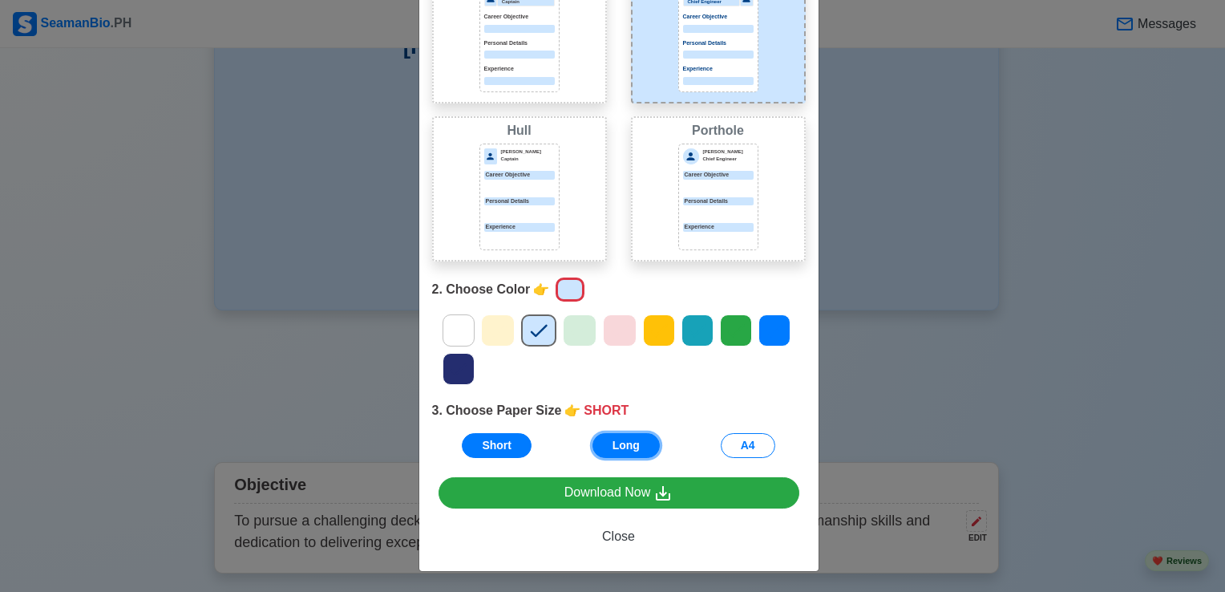
click at [621, 451] on button "Long" at bounding box center [625, 445] width 67 height 25
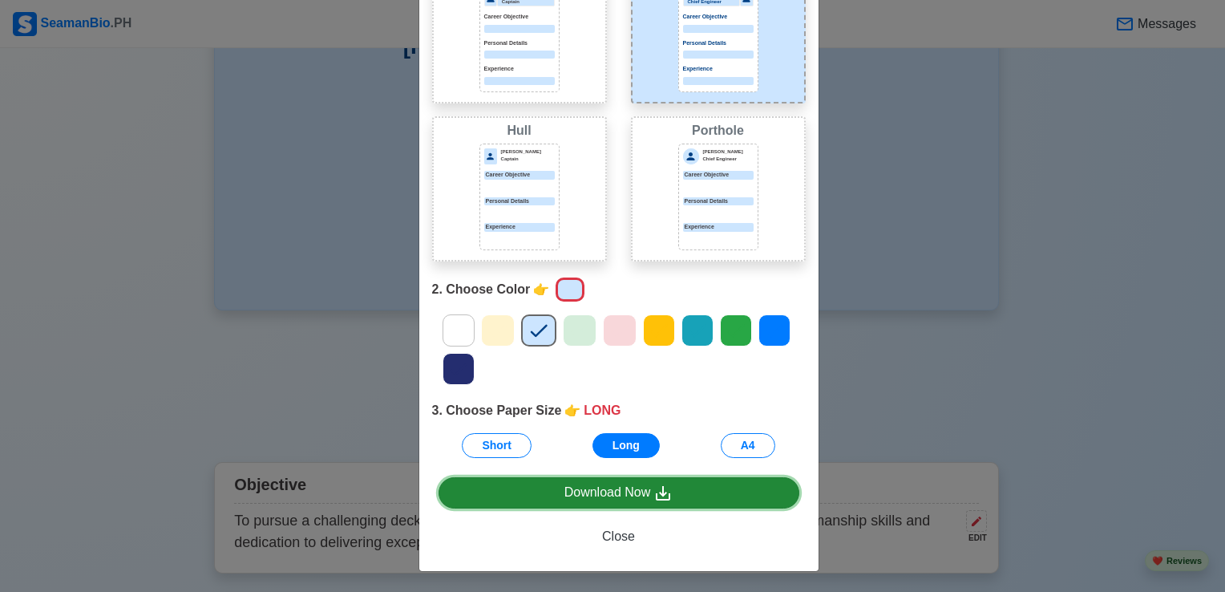
click at [602, 494] on div "Download Now" at bounding box center [618, 493] width 109 height 20
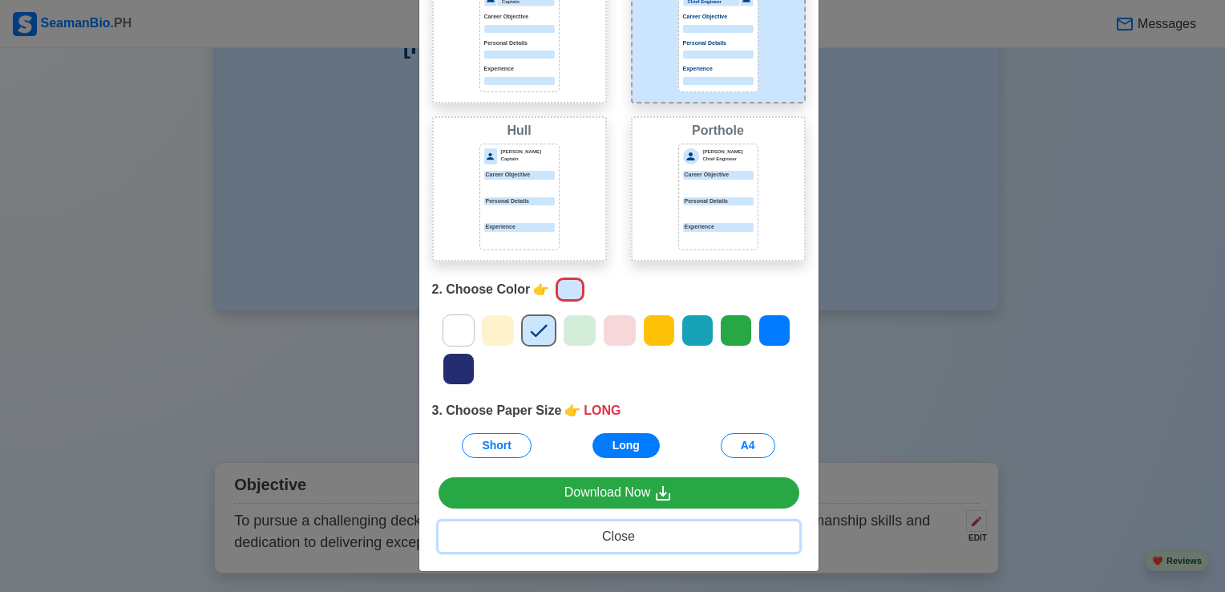
click at [616, 534] on span "Close" at bounding box center [618, 536] width 33 height 14
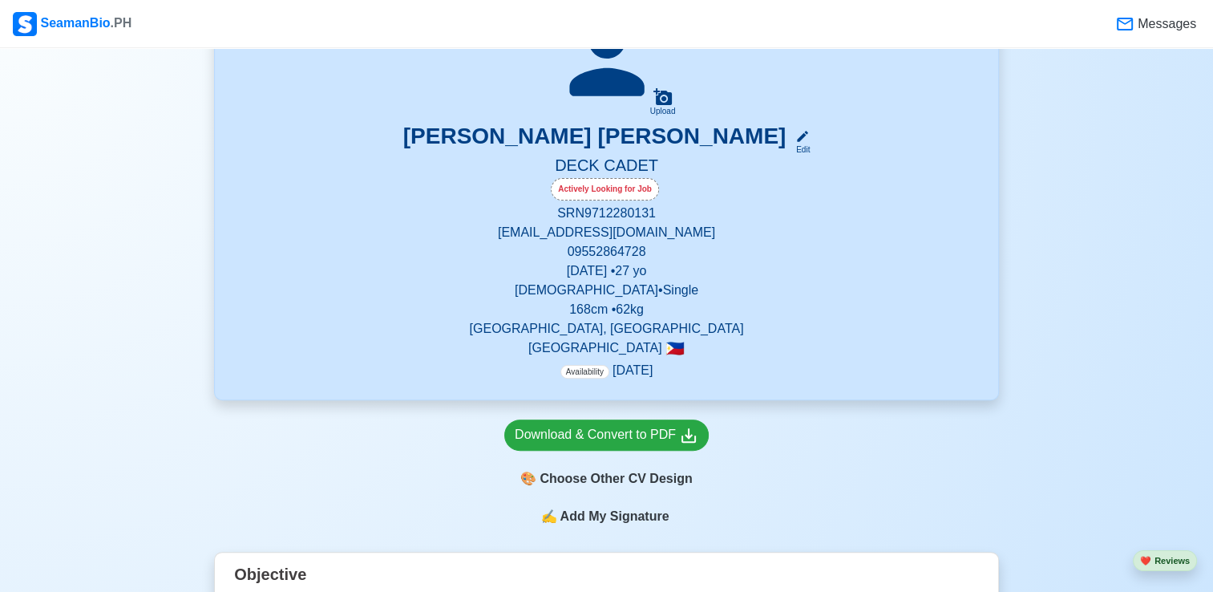
scroll to position [401, 0]
